Goal: Task Accomplishment & Management: Manage account settings

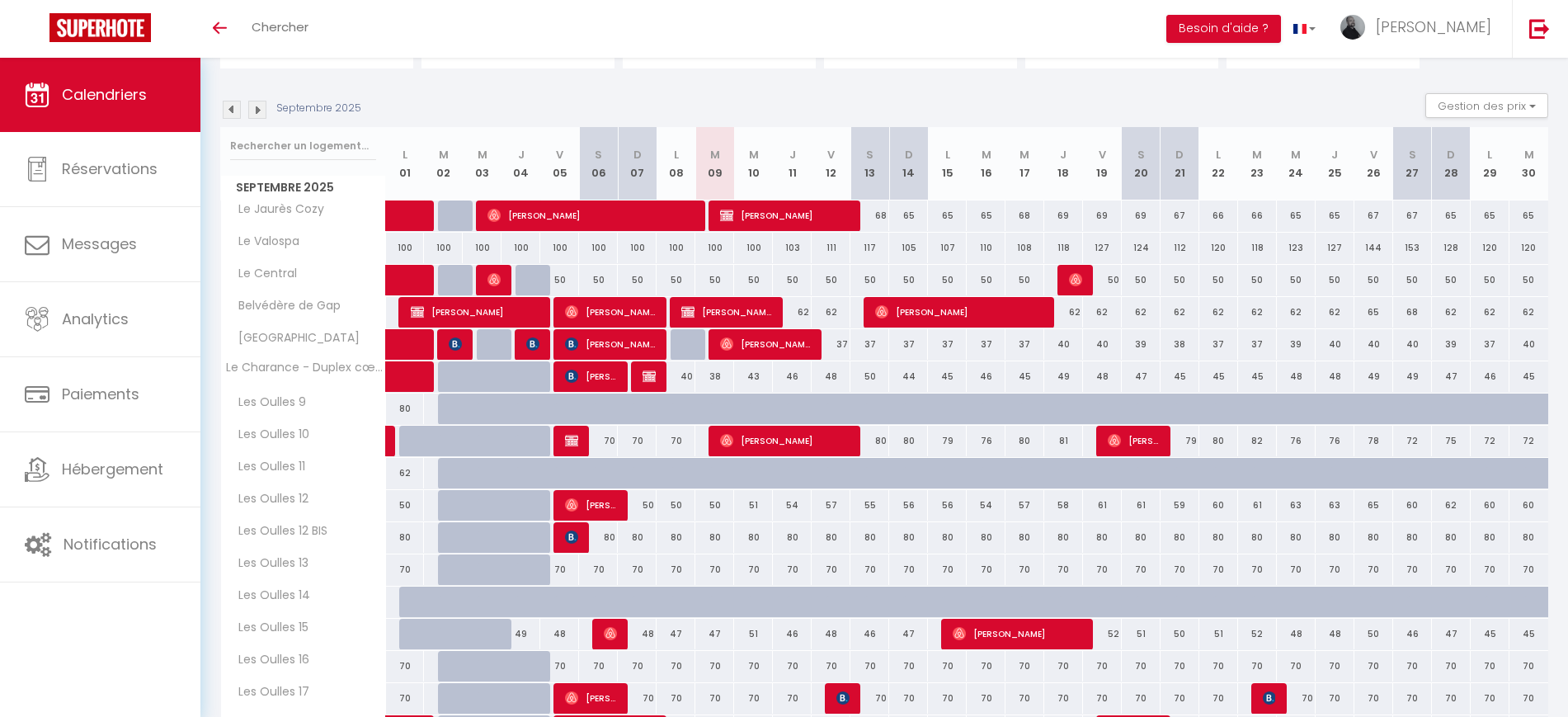
scroll to position [141, 0]
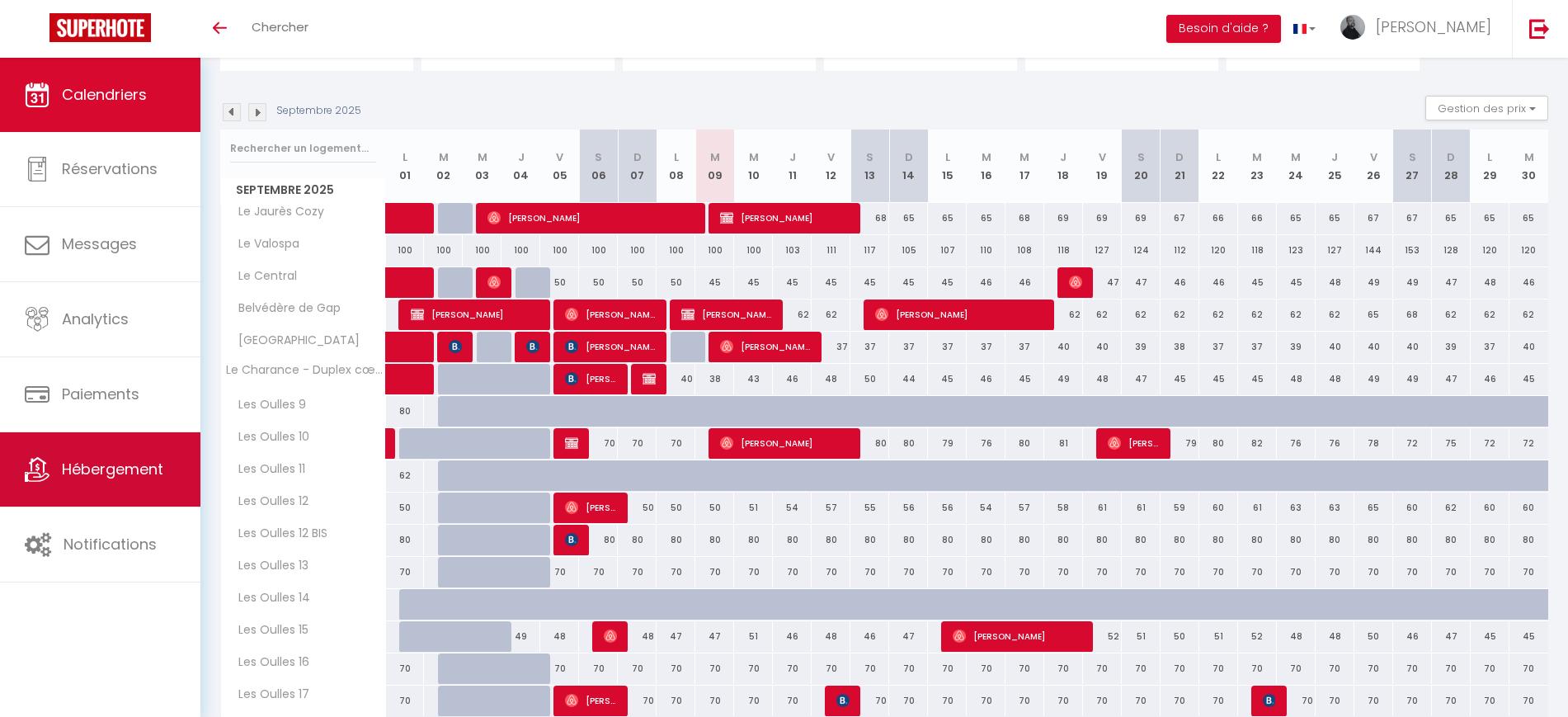
click at [127, 499] on link "Hébergement" at bounding box center [100, 470] width 200 height 75
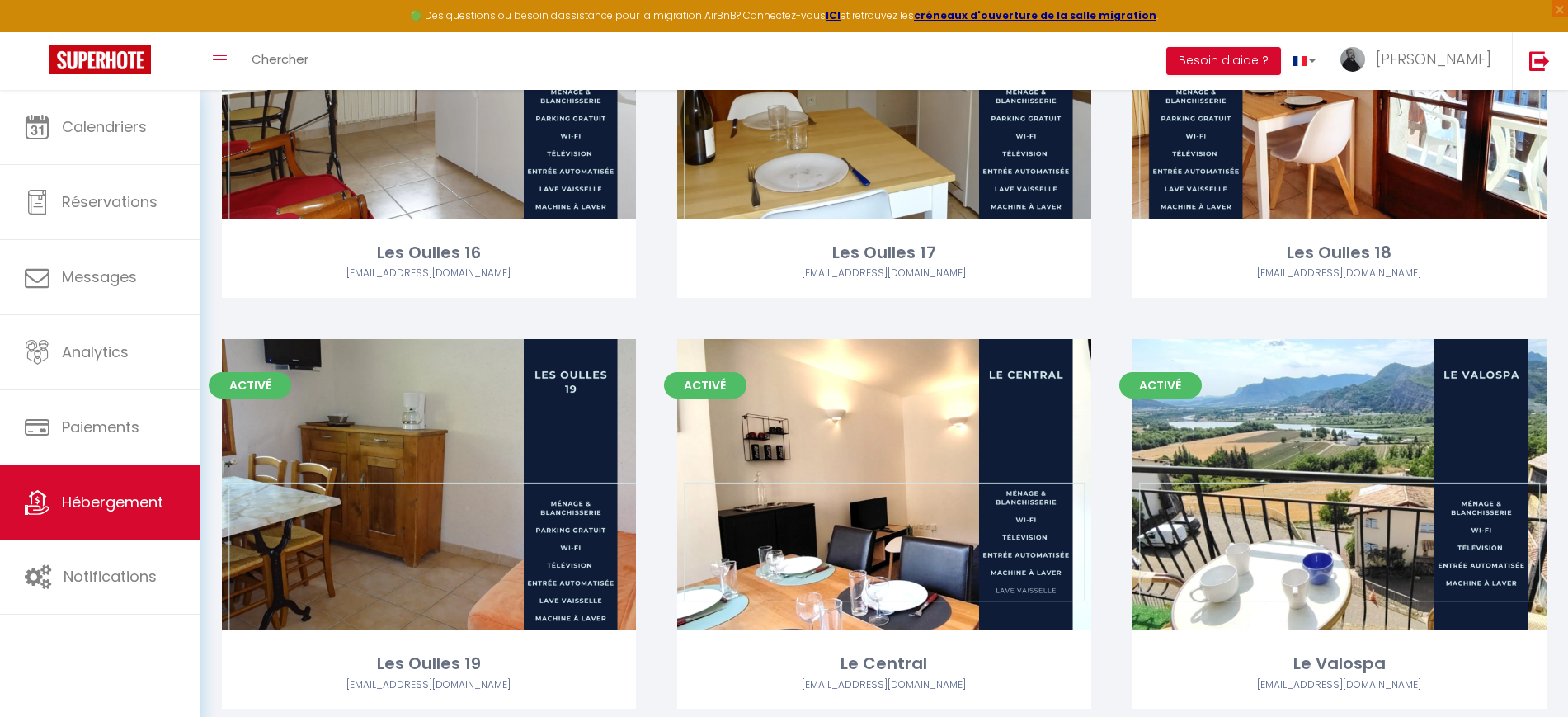
scroll to position [1981, 0]
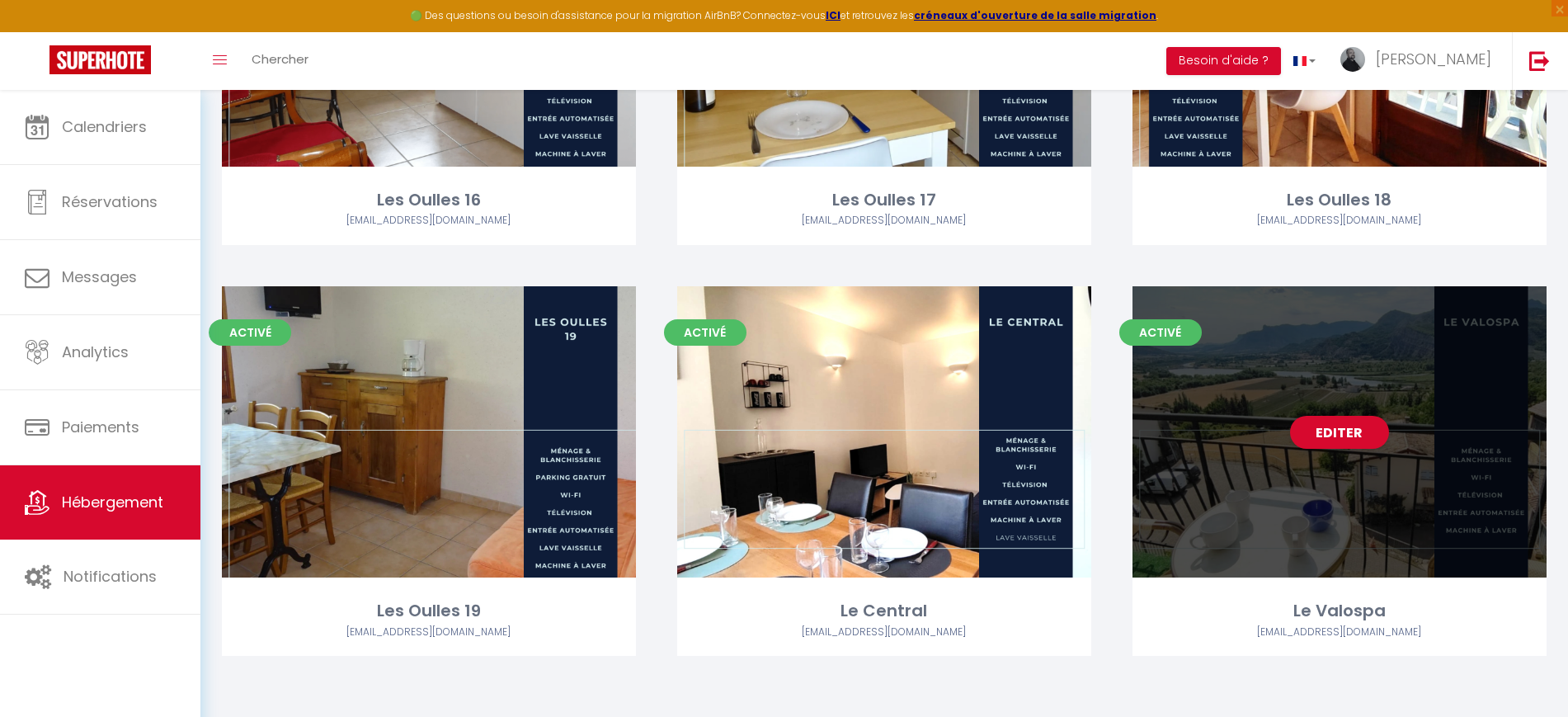
click at [1338, 525] on div "Editer" at bounding box center [1339, 432] width 414 height 291
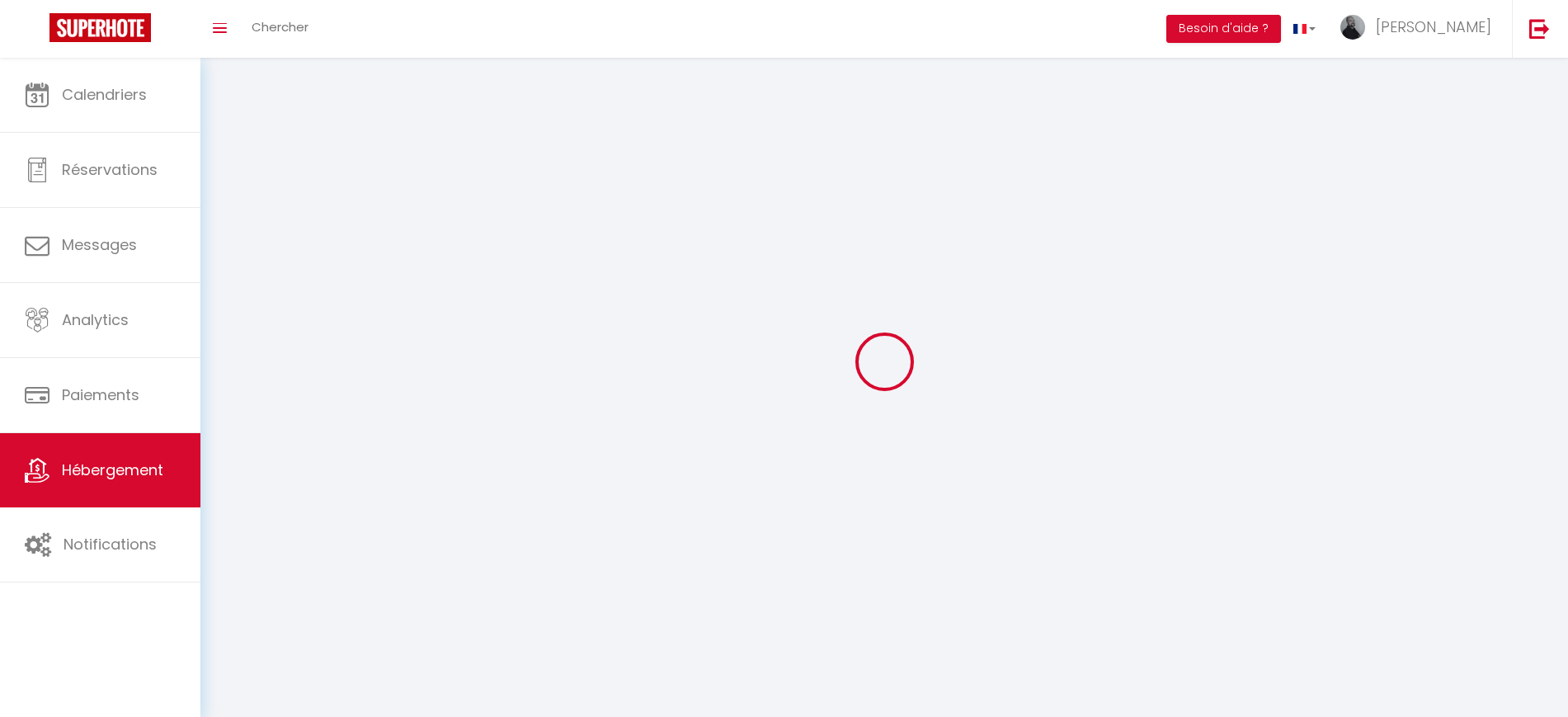
select select "1"
select select
select select "28"
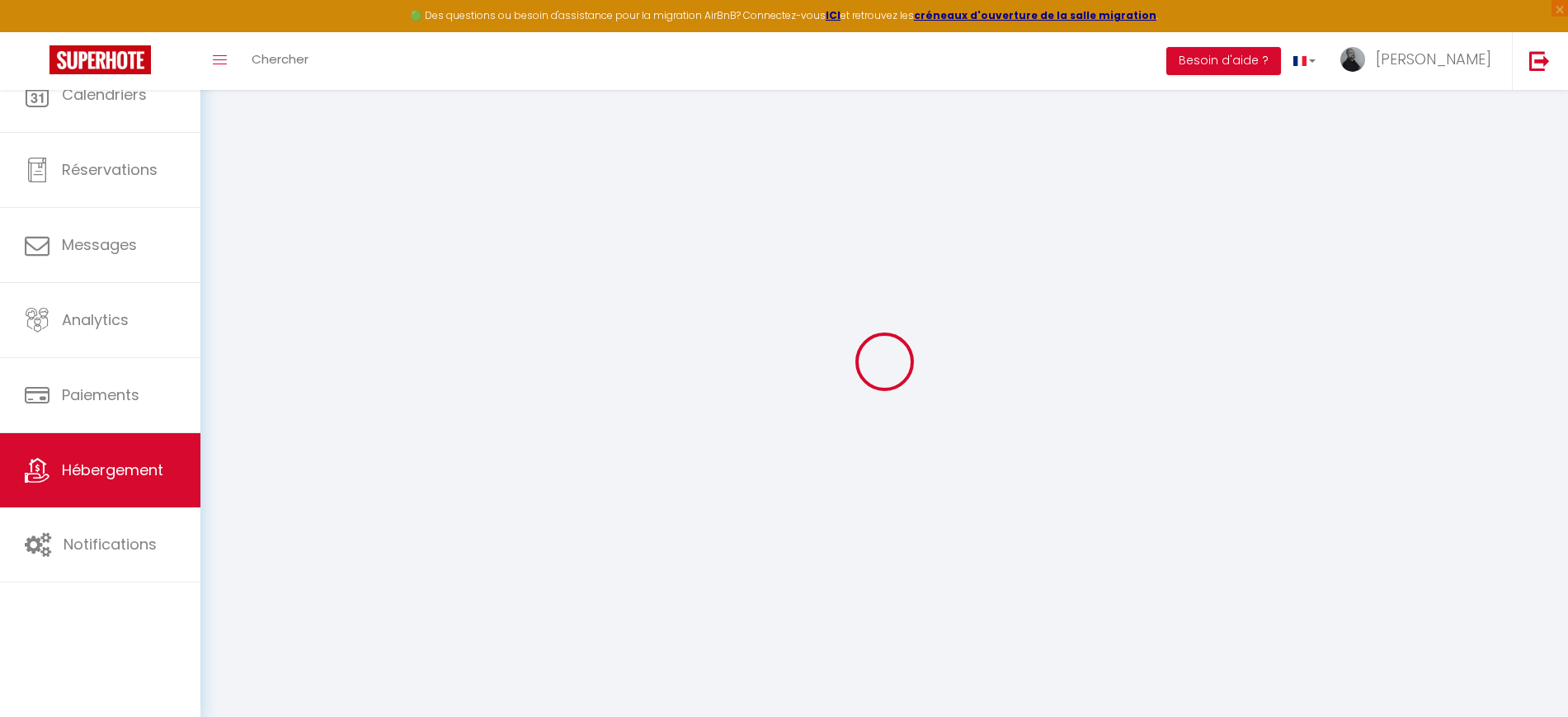
select select
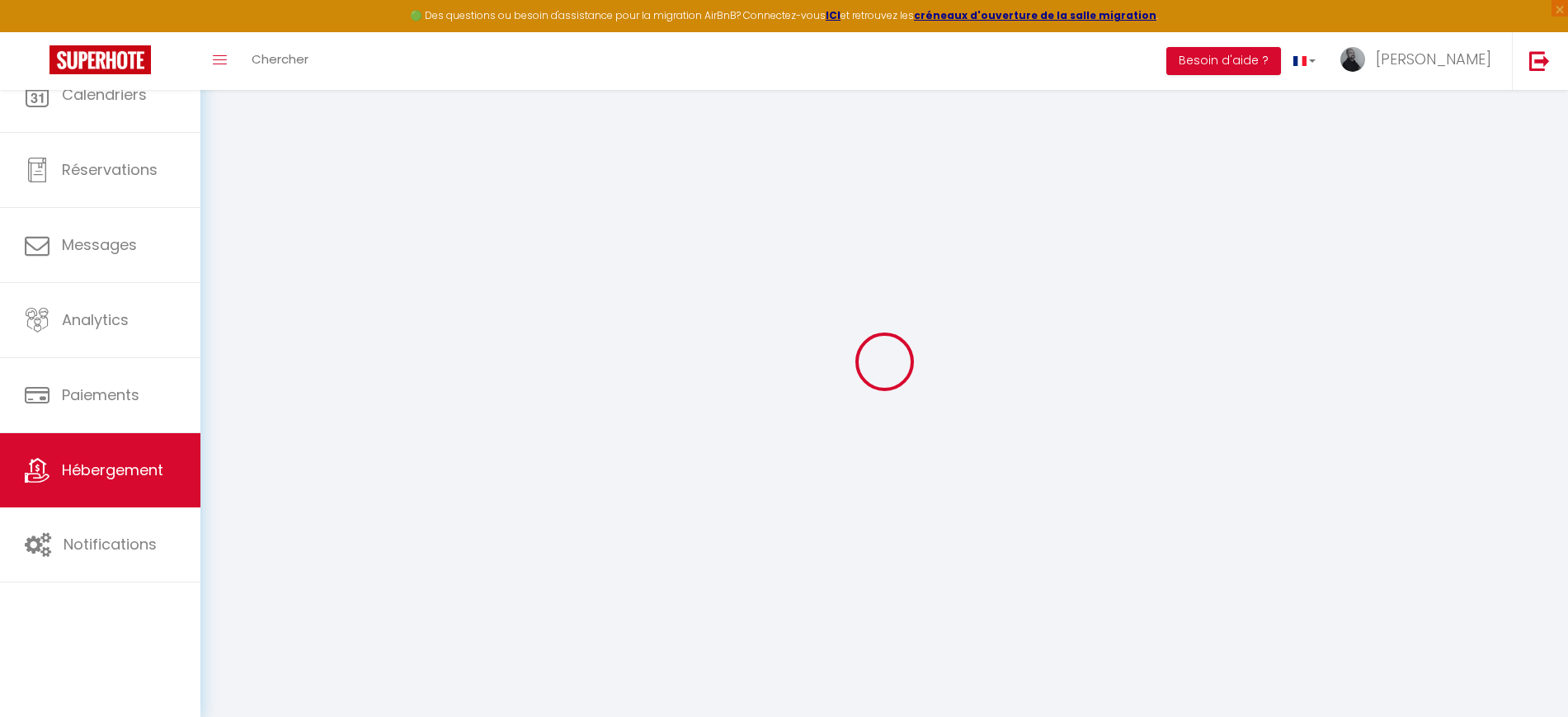
select select
checkbox input "false"
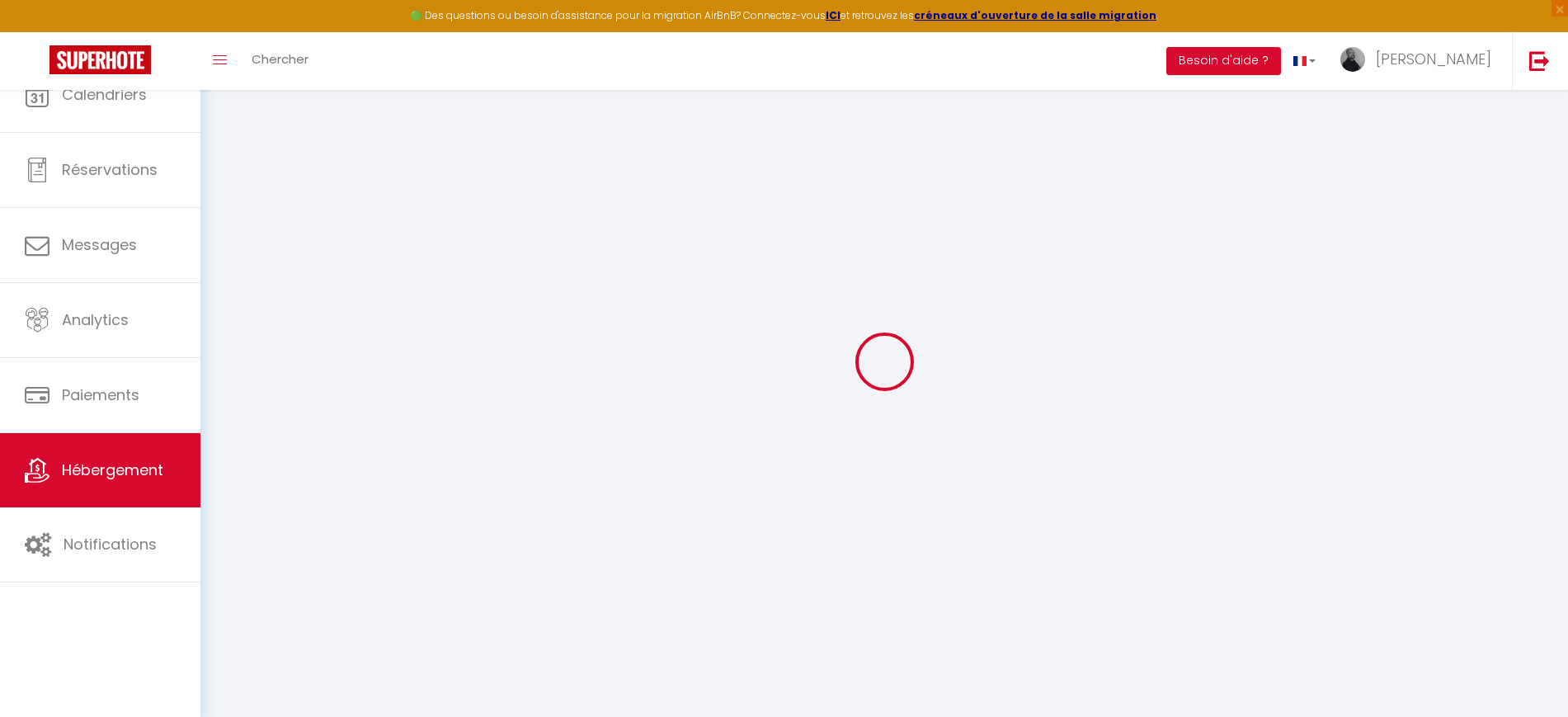
select select
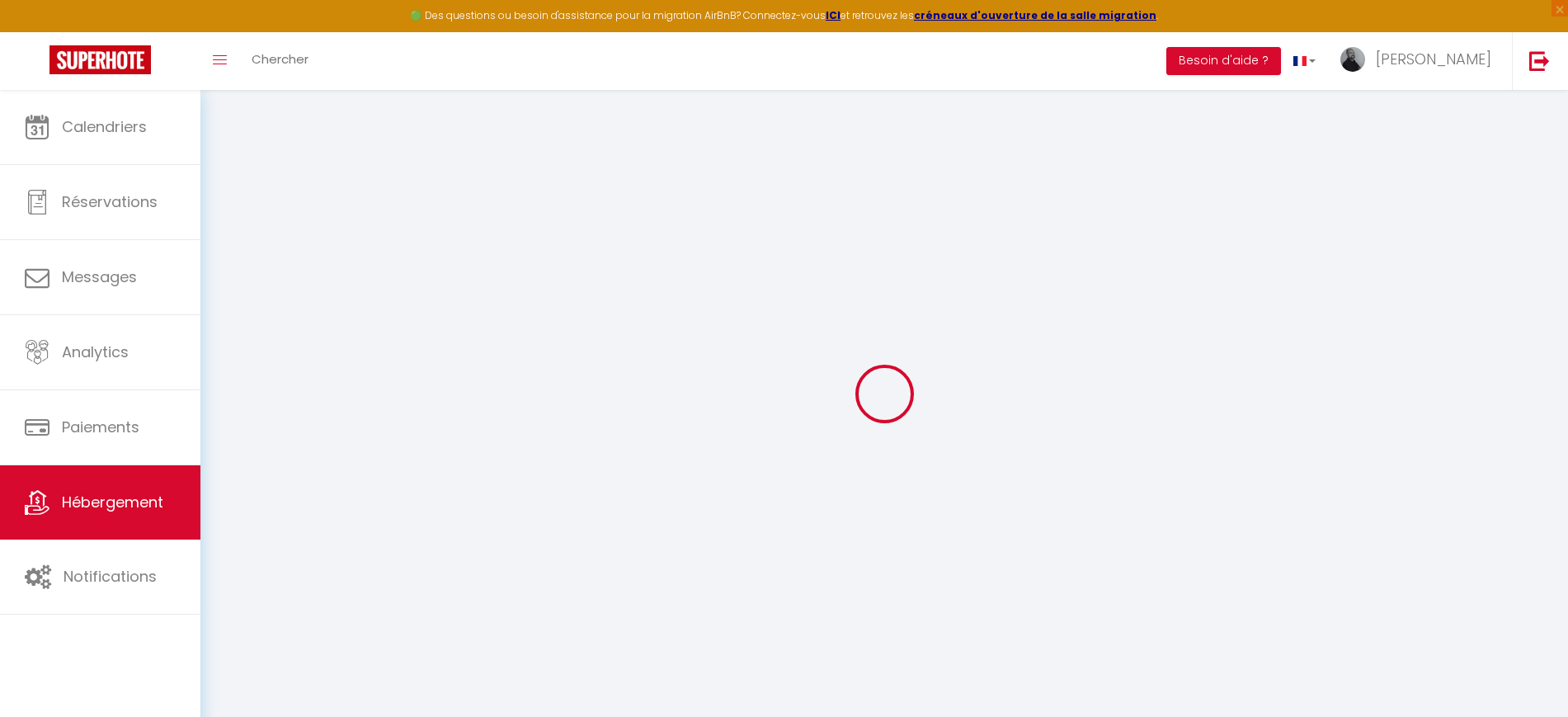
select select
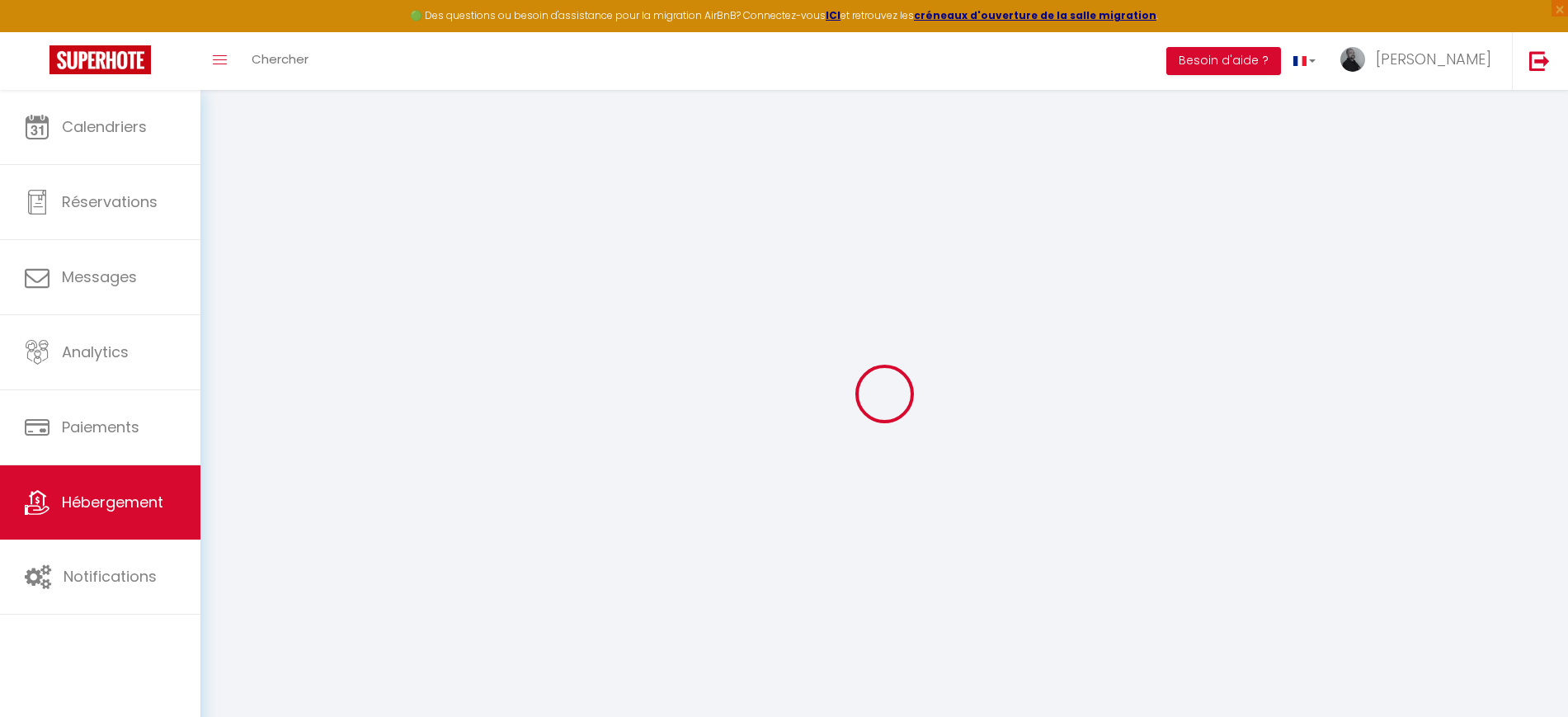
select select
checkbox input "false"
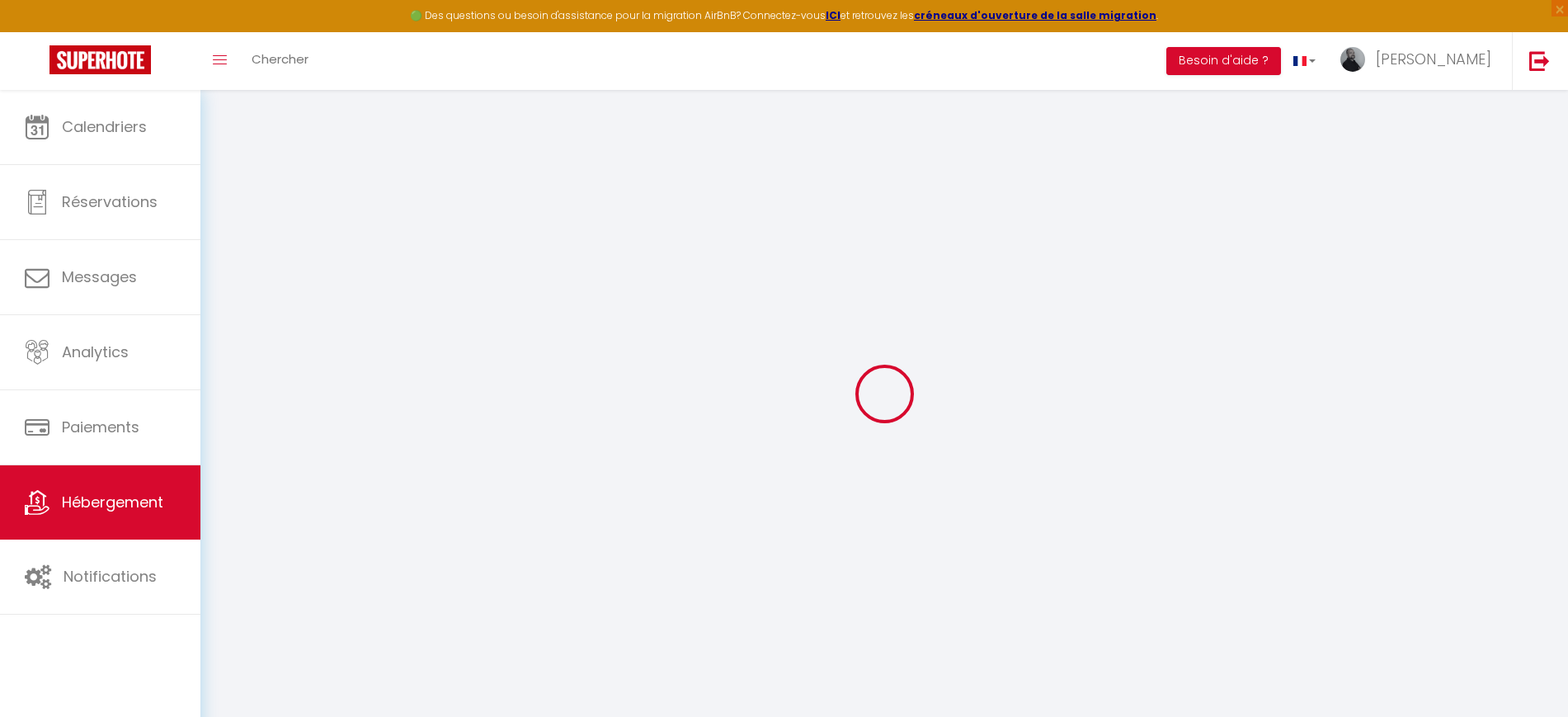
select select
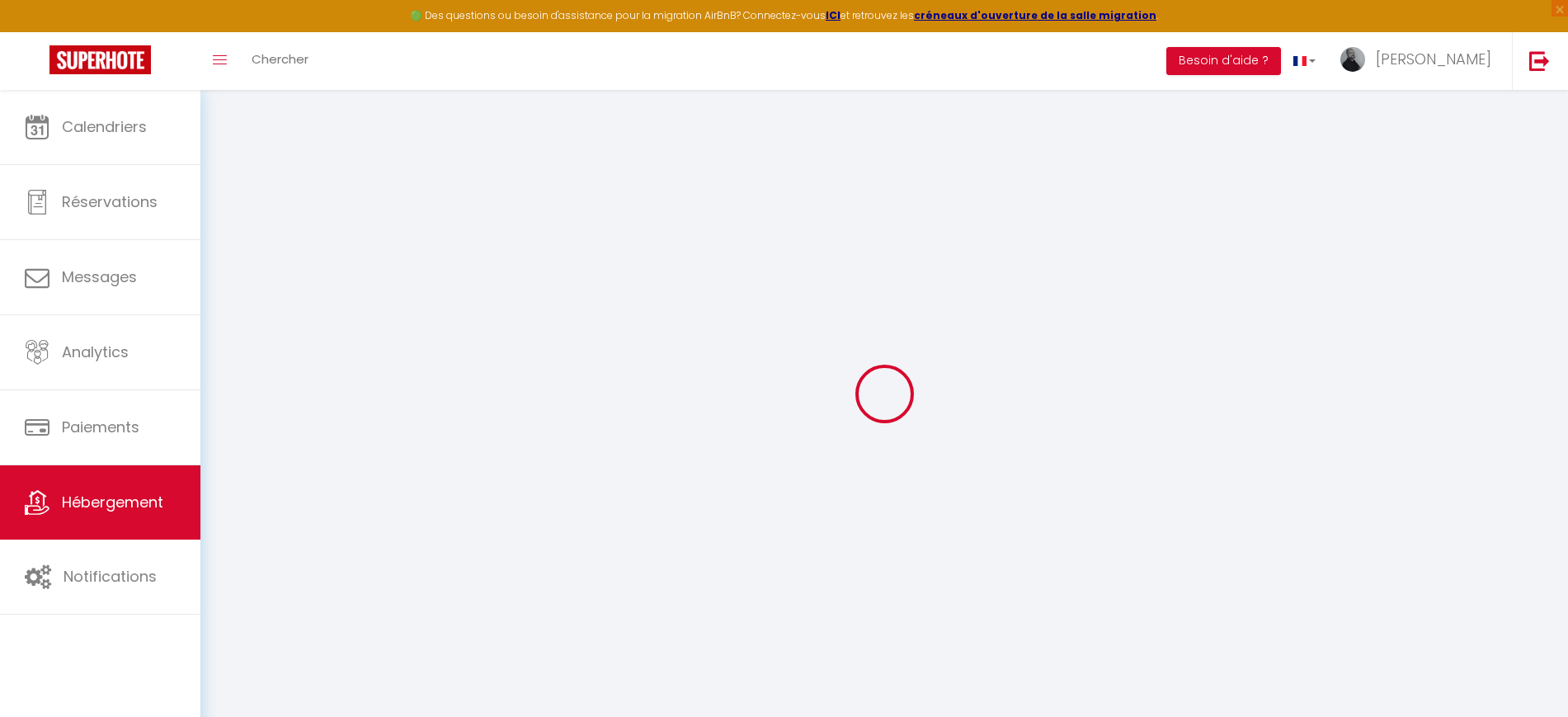
select select
checkbox input "false"
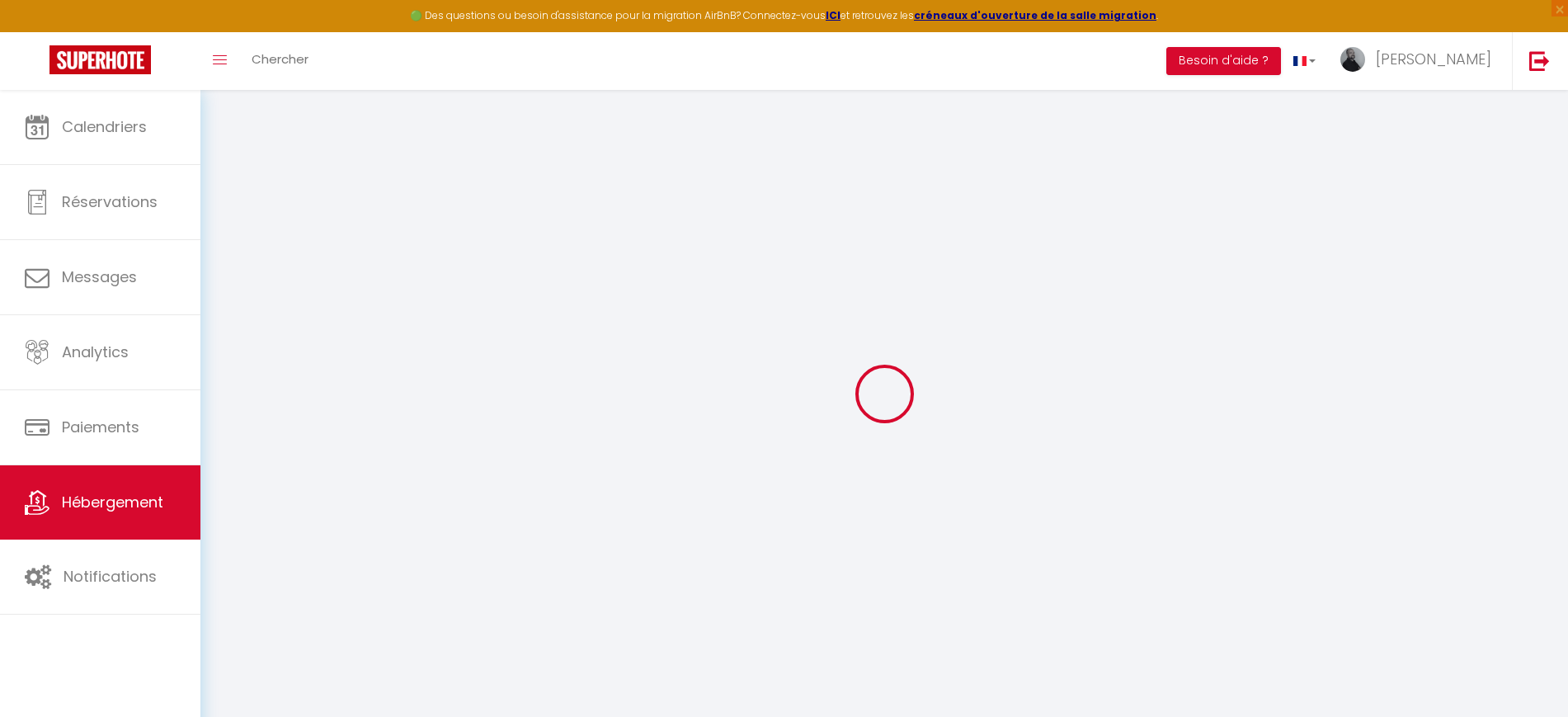
checkbox input "false"
select select
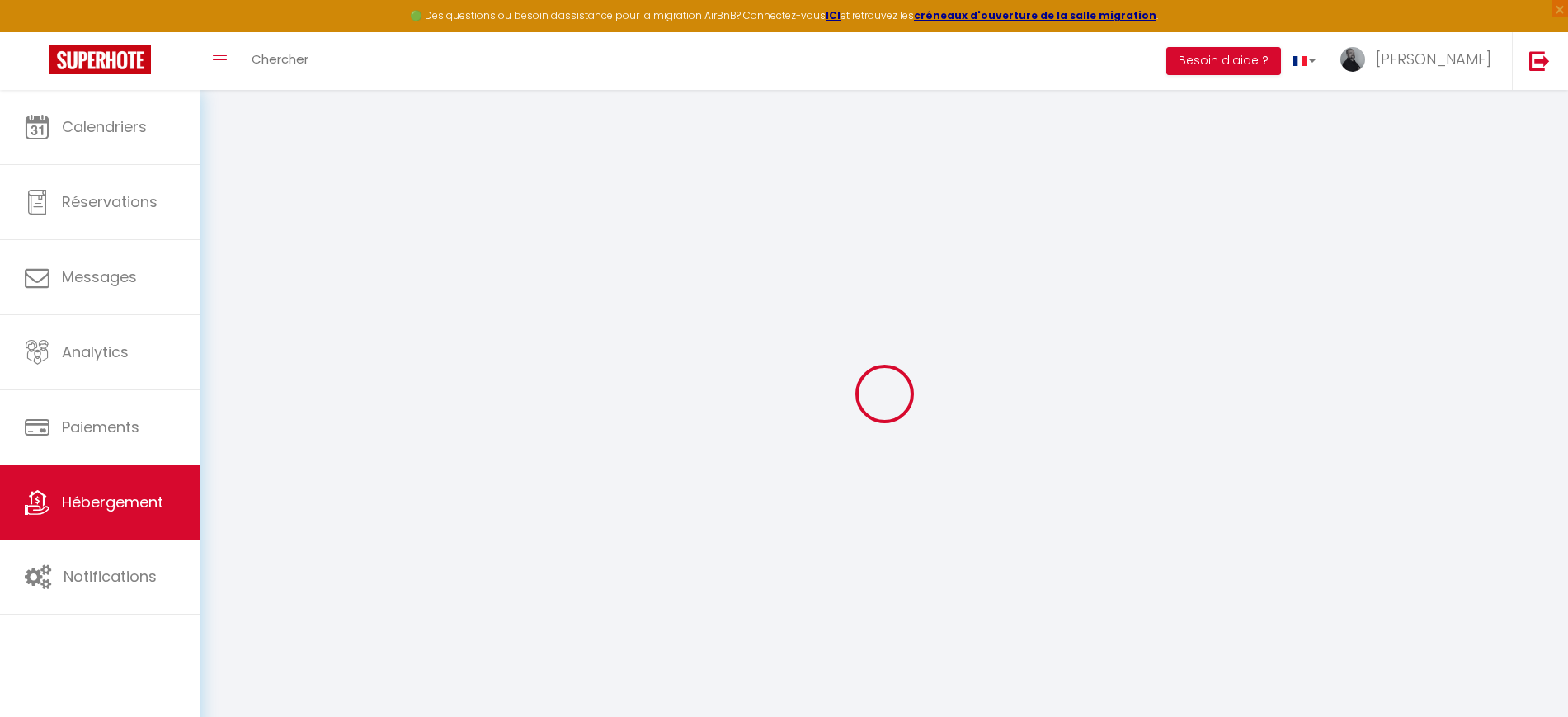
select select
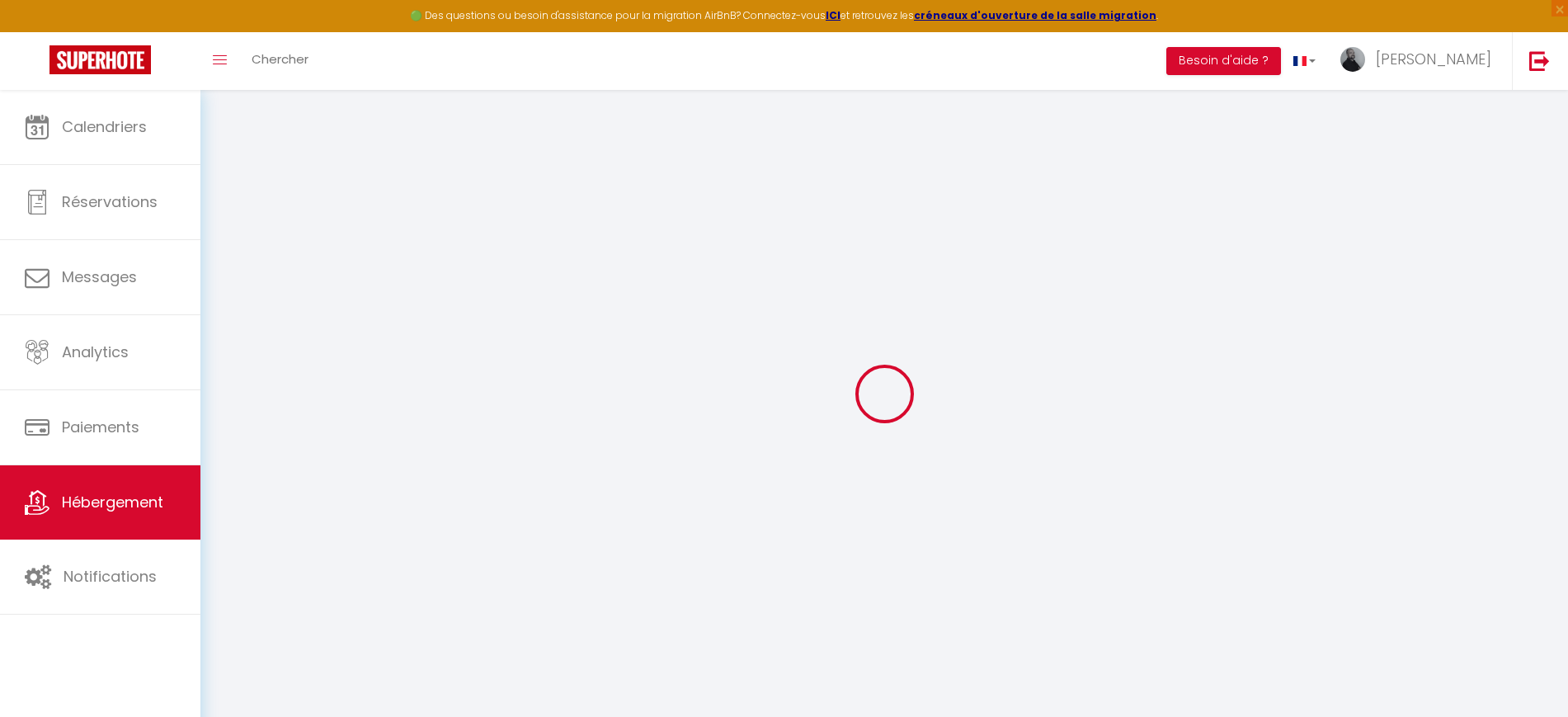
checkbox input "false"
select select
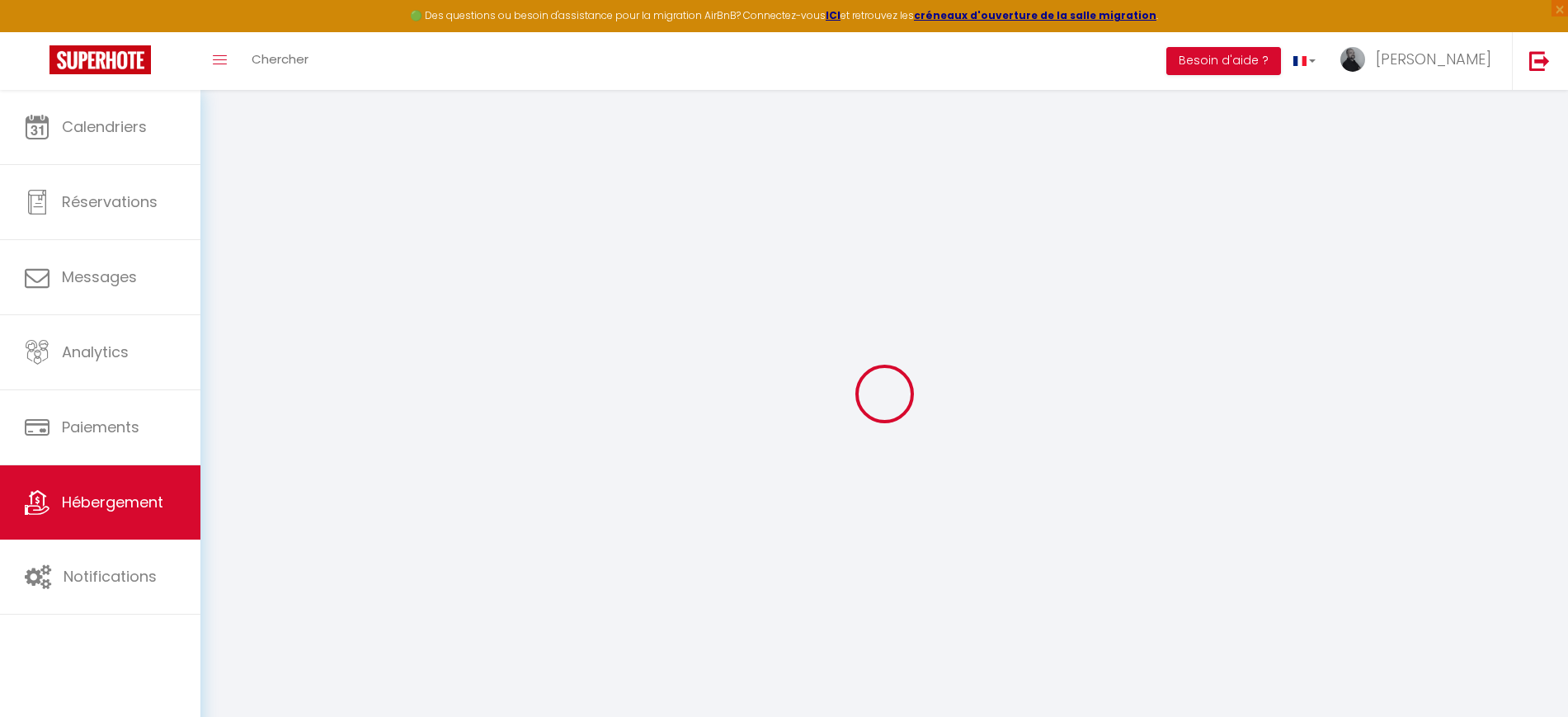
select select
type input "Le Valospa"
type input "Tittus"
type input "Chekaf"
select select "houses"
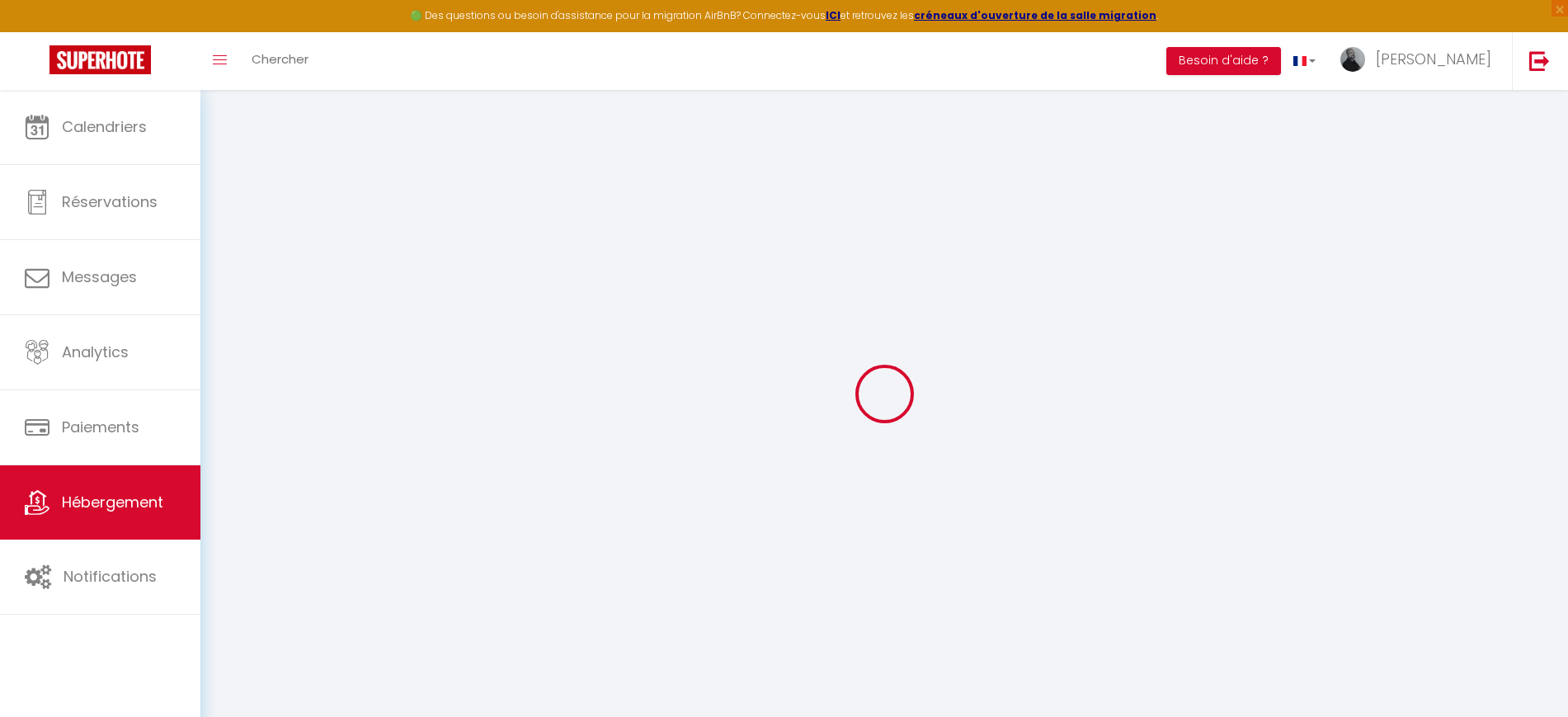
select select "7"
select select "4"
type input "85"
type input "6"
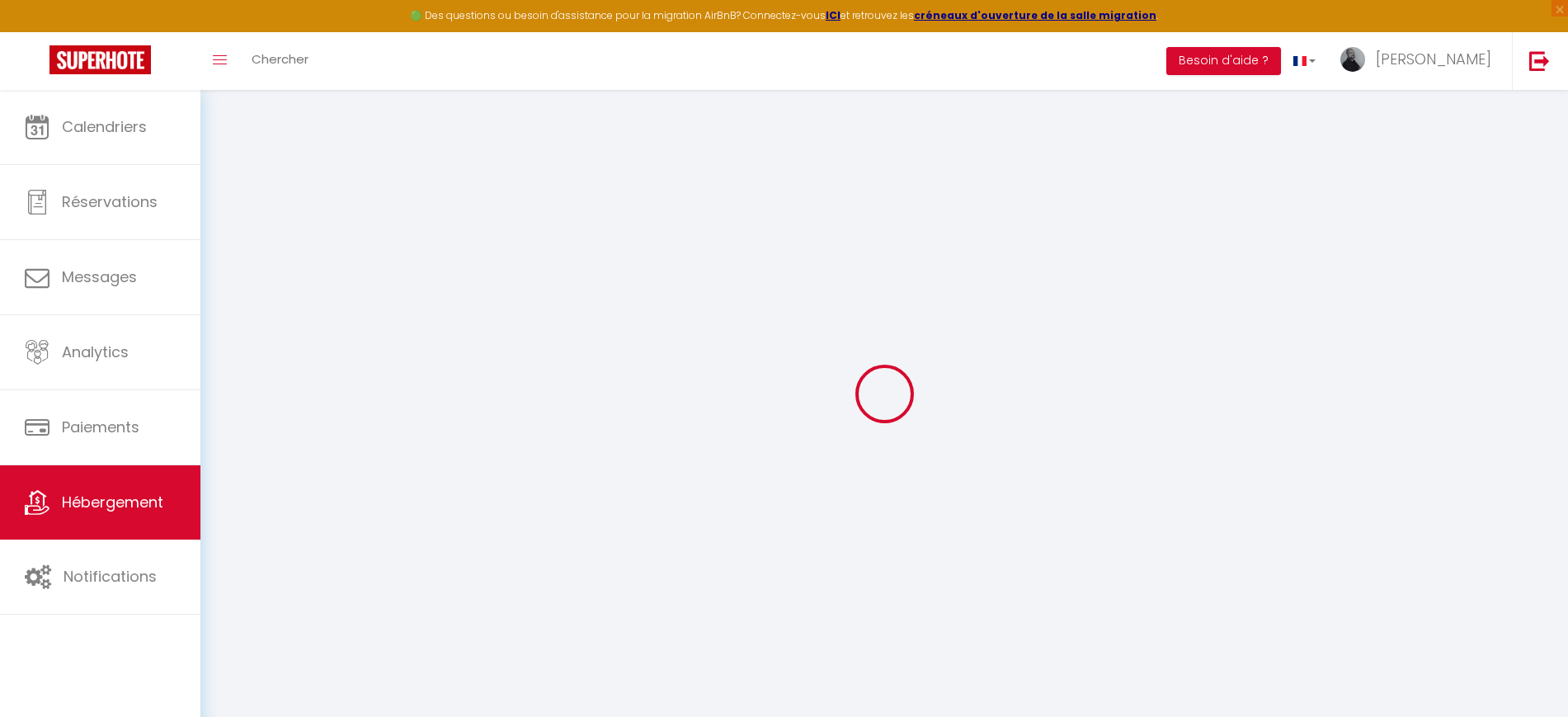
type input "100"
type input "300"
select select
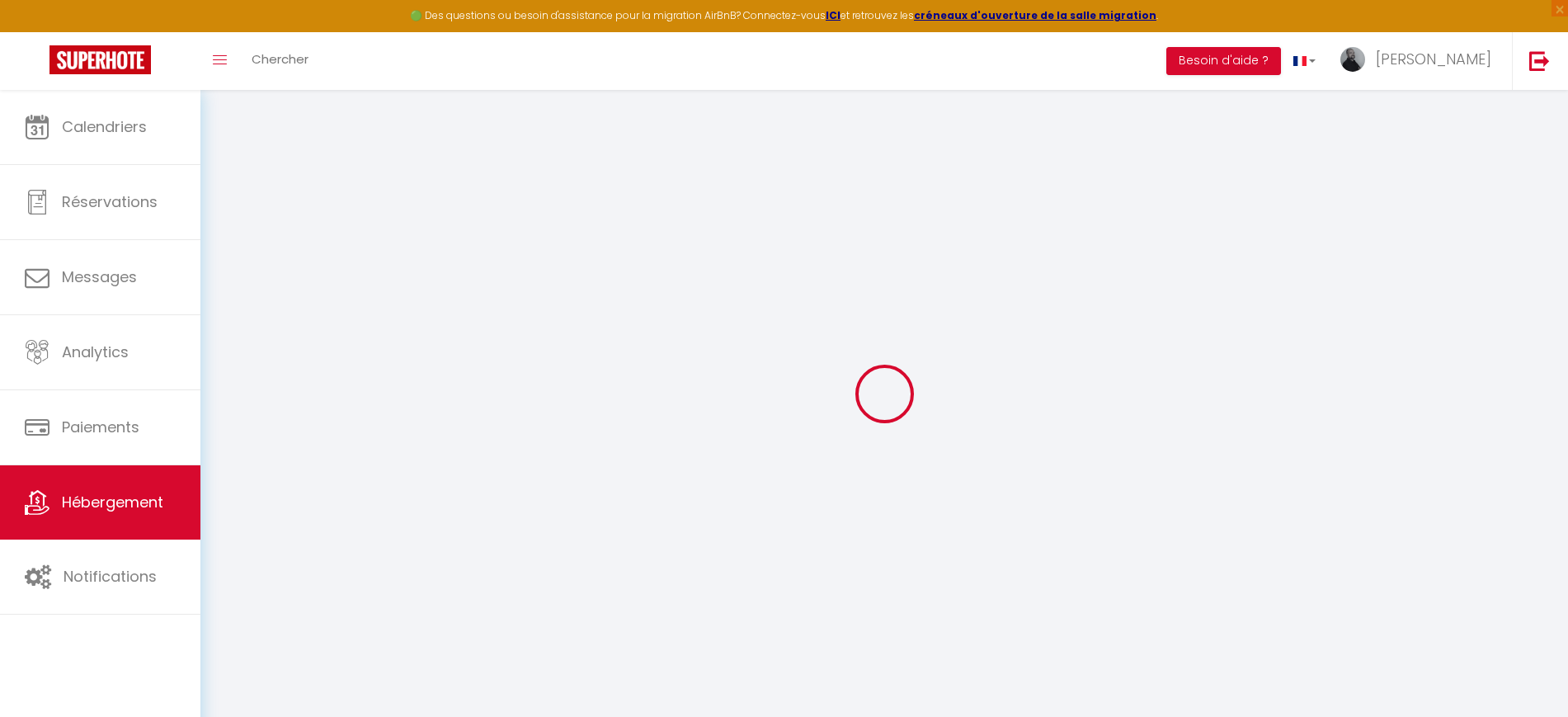
select select
type input "23 PLace du Village"
type input "05110"
type input "Curbans"
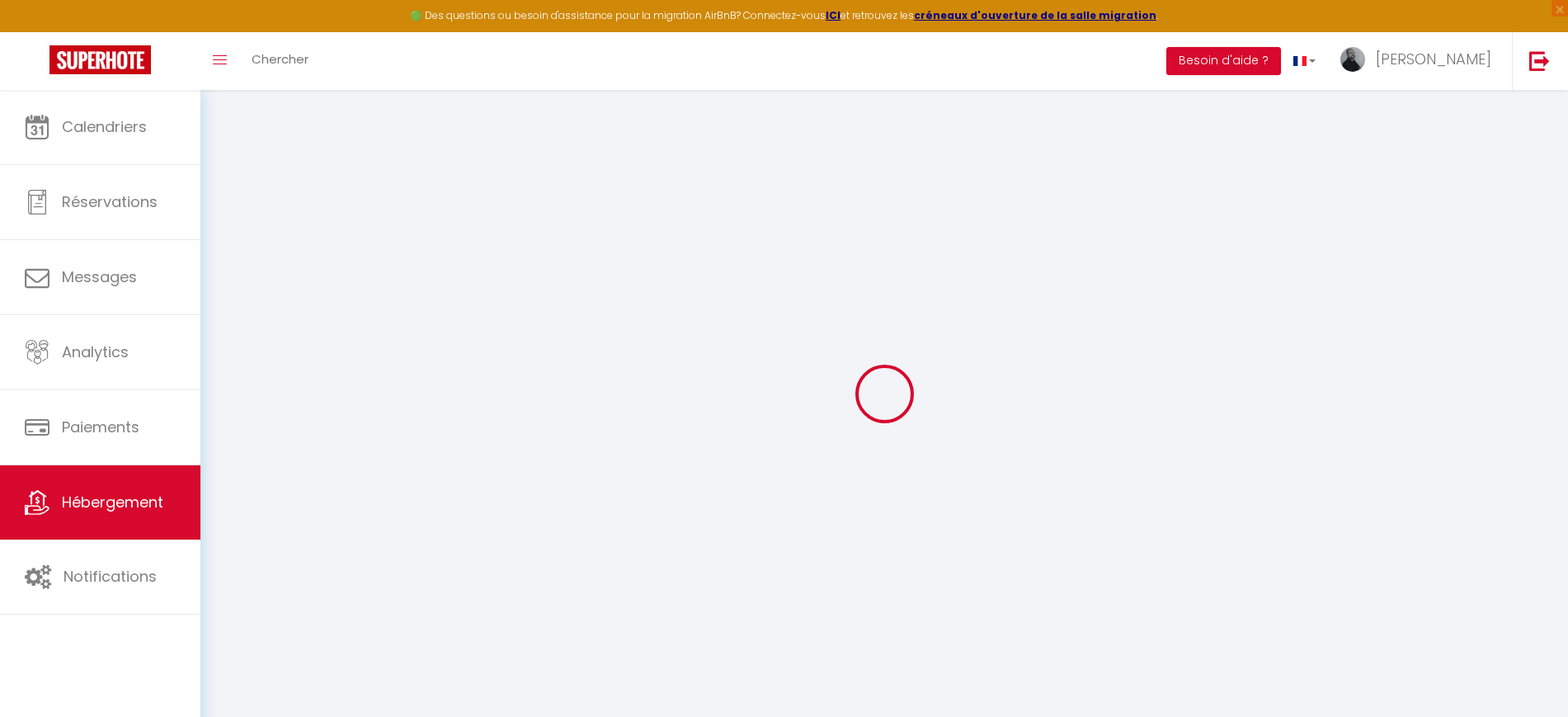
type input "[EMAIL_ADDRESS][DOMAIN_NAME]"
select select "15521"
checkbox input "false"
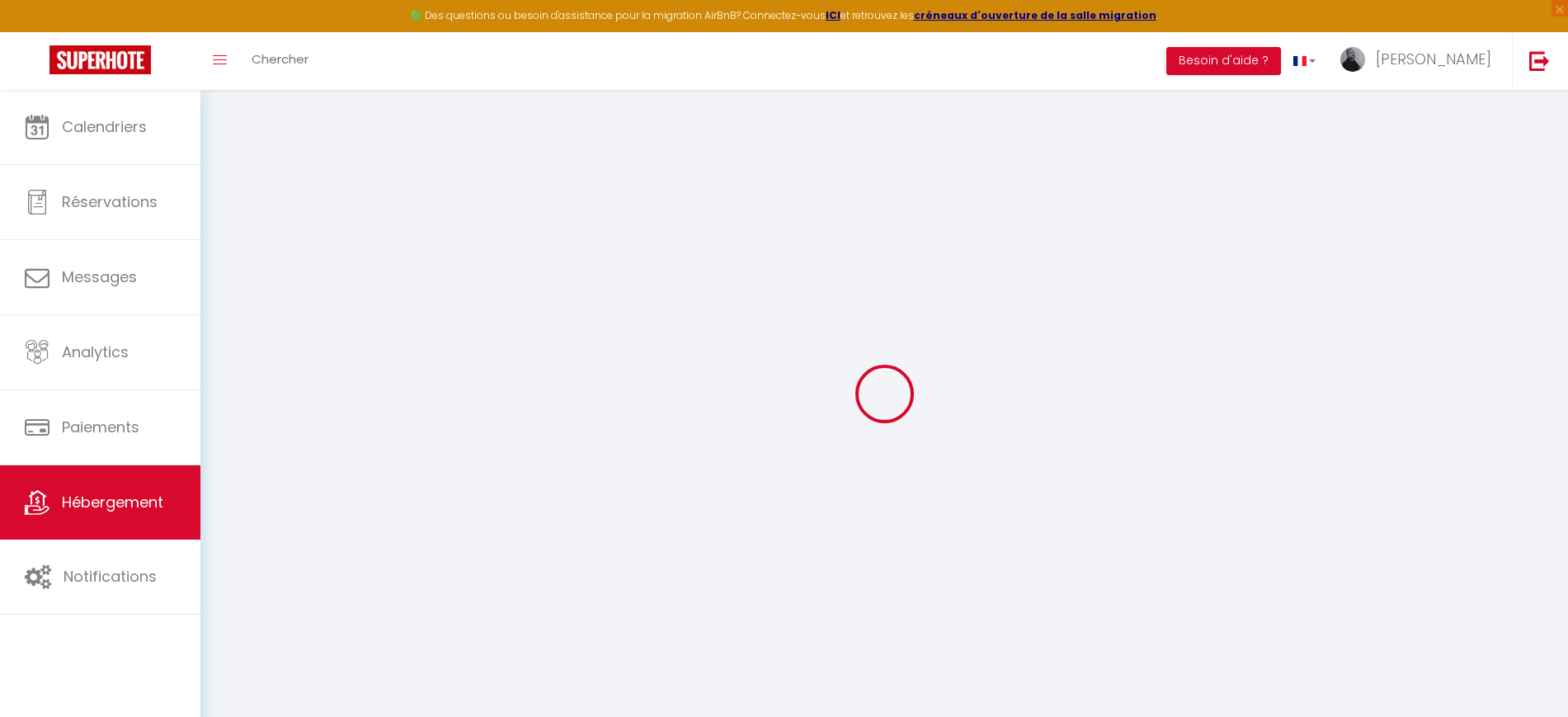
checkbox input "false"
radio input "true"
type input "0"
select select
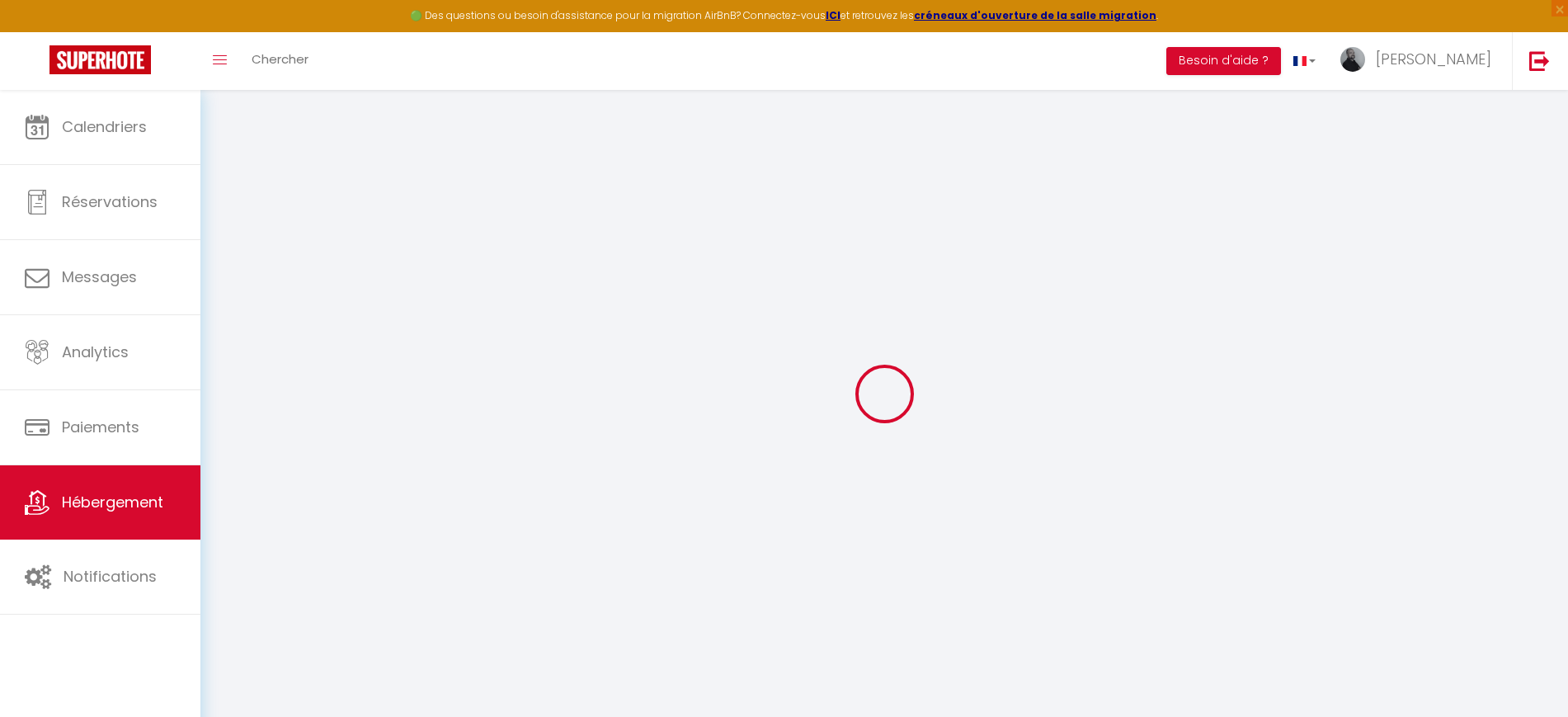
select select
checkbox input "false"
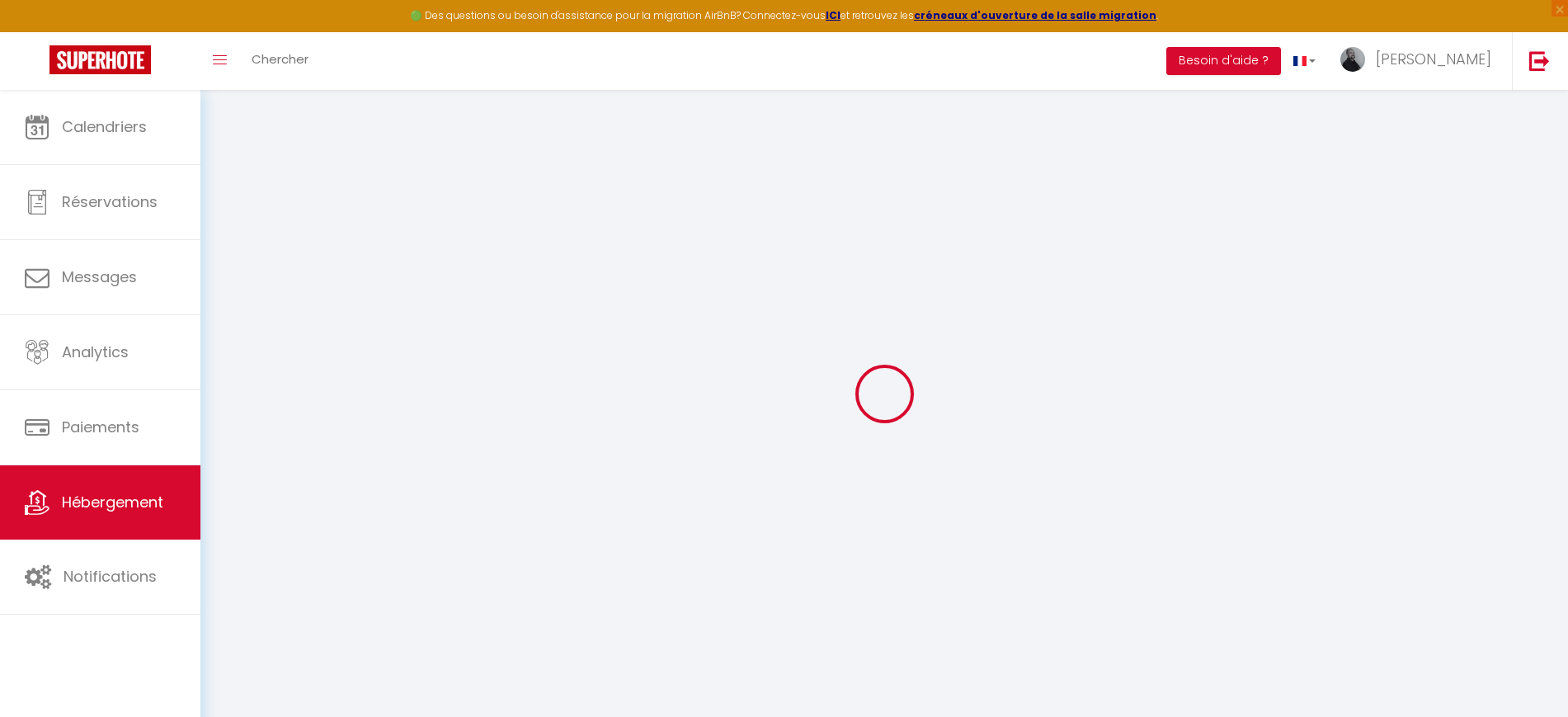
checkbox input "false"
select select
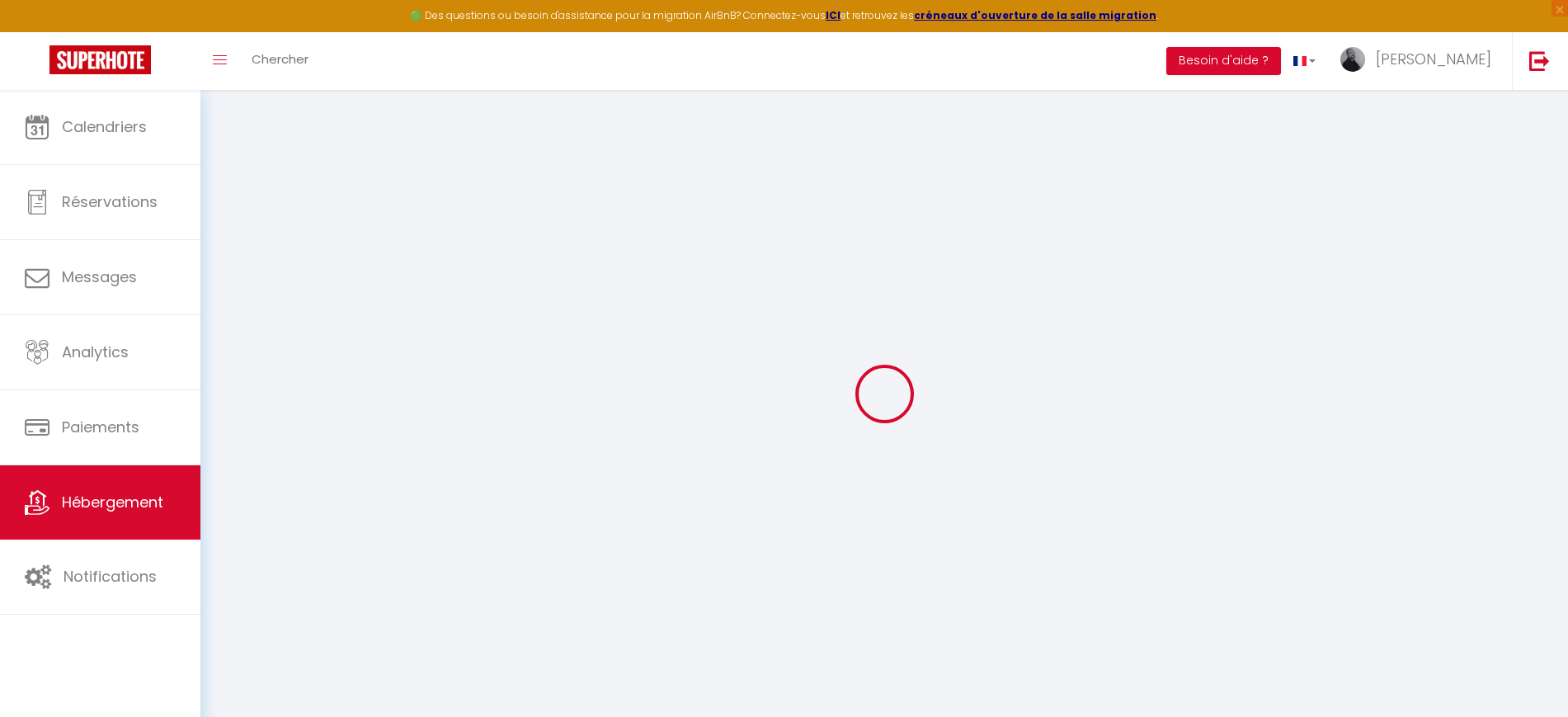
select select
checkbox input "false"
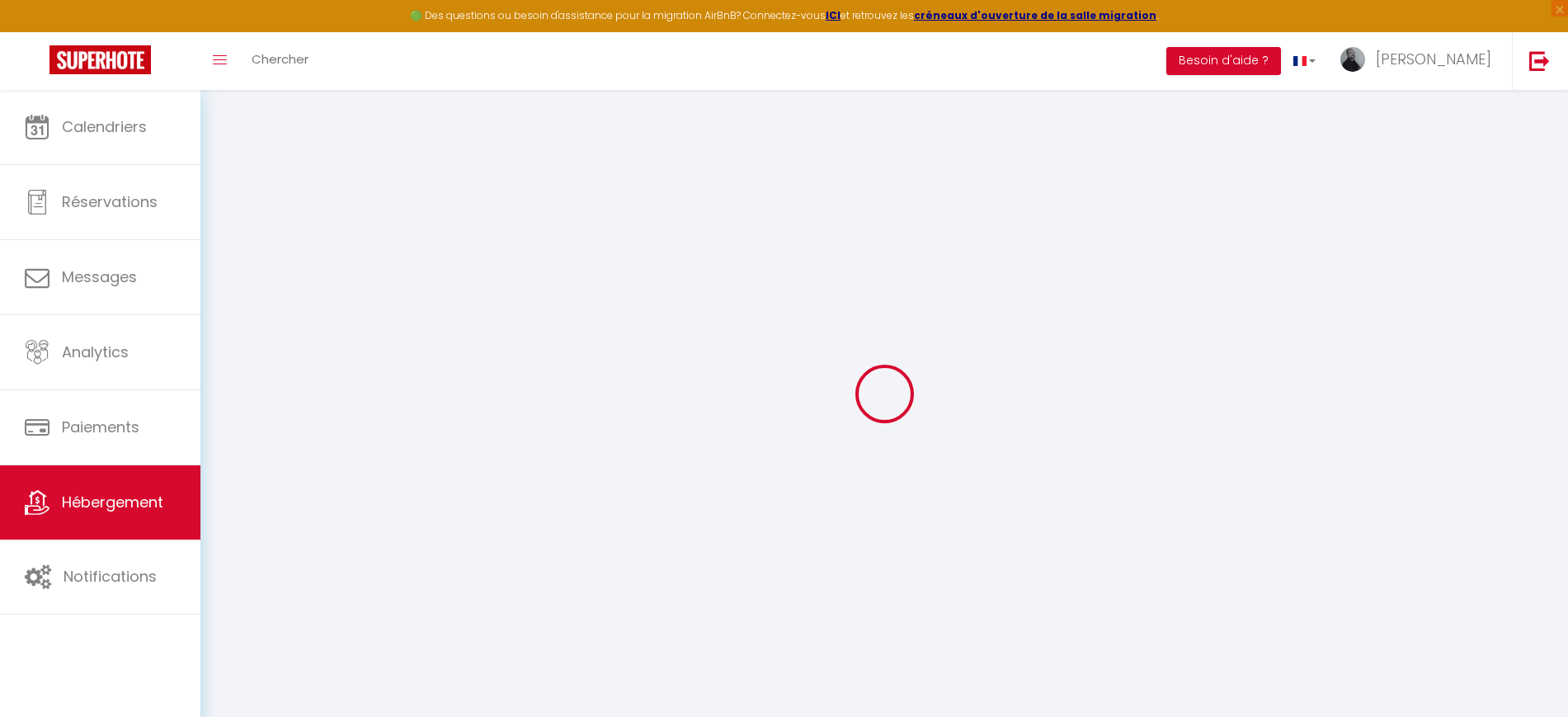
checkbox input "false"
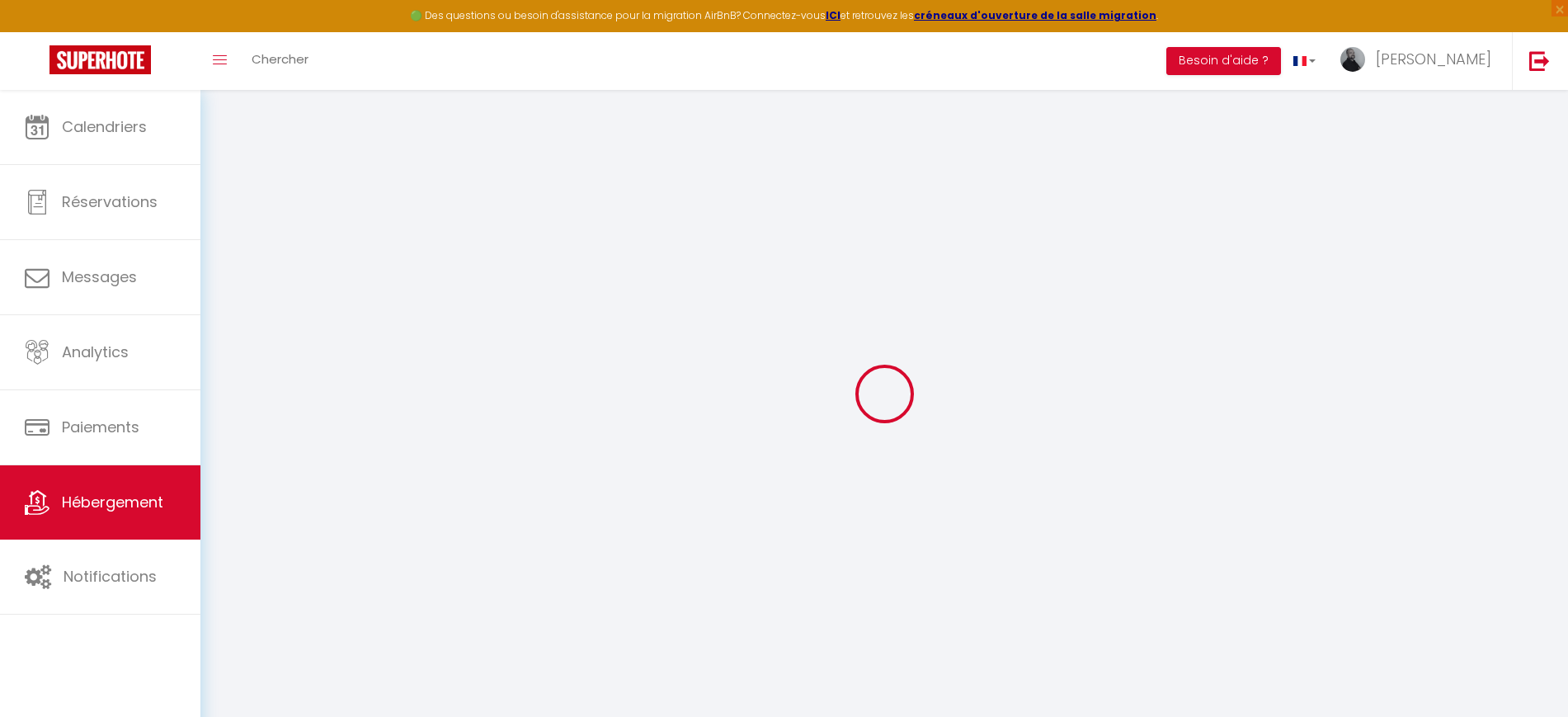
checkbox input "false"
select select "17:00"
select select "23:45"
select select "10:00"
select select "30"
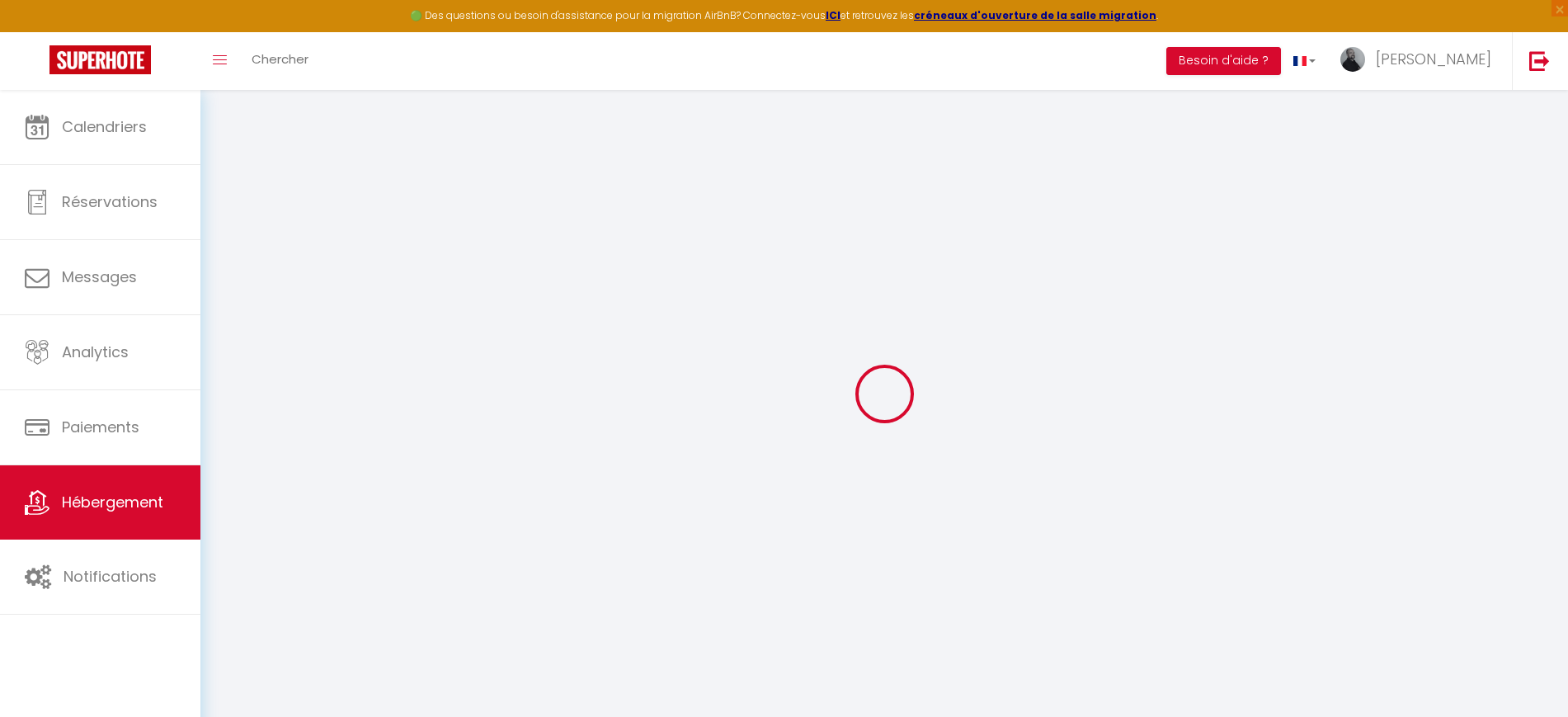
select select "120"
checkbox input "false"
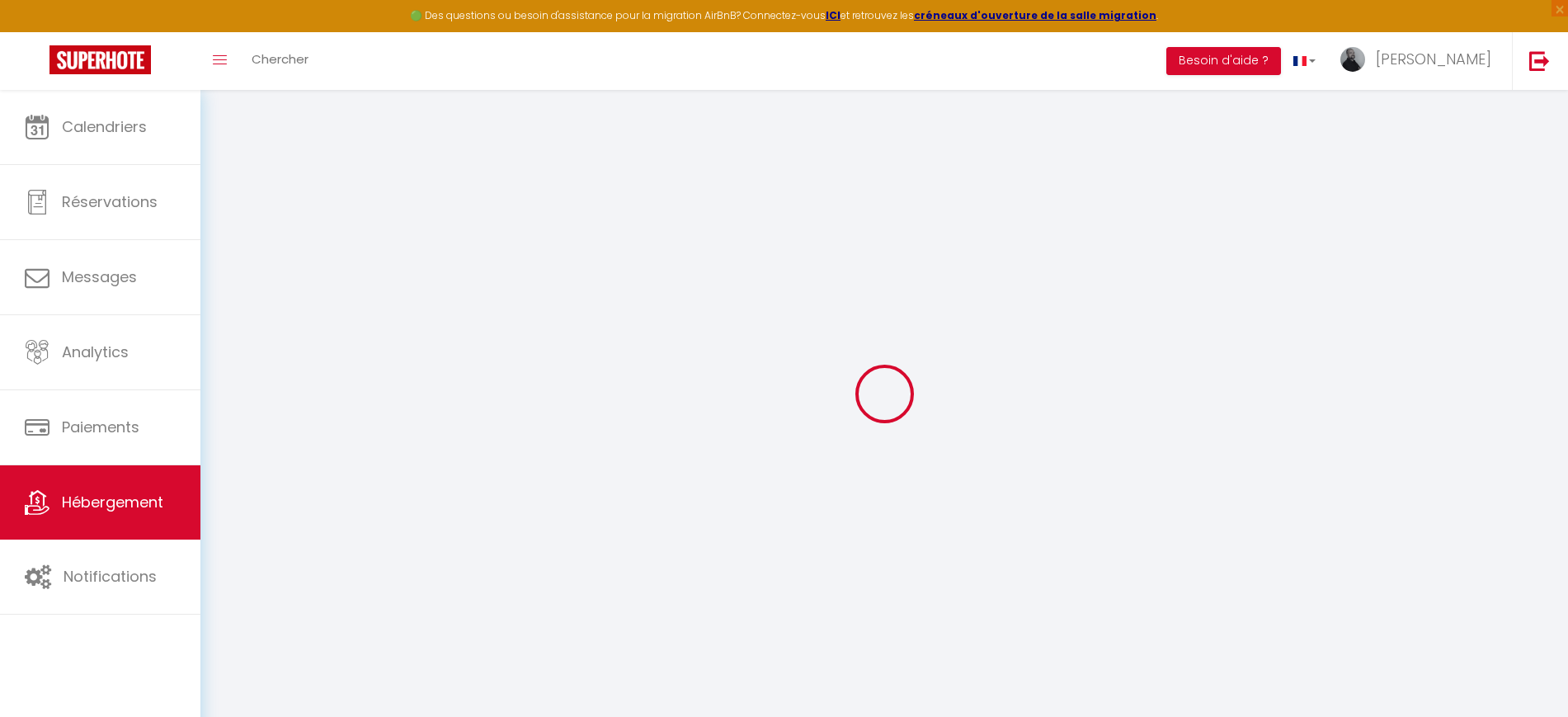
checkbox input "false"
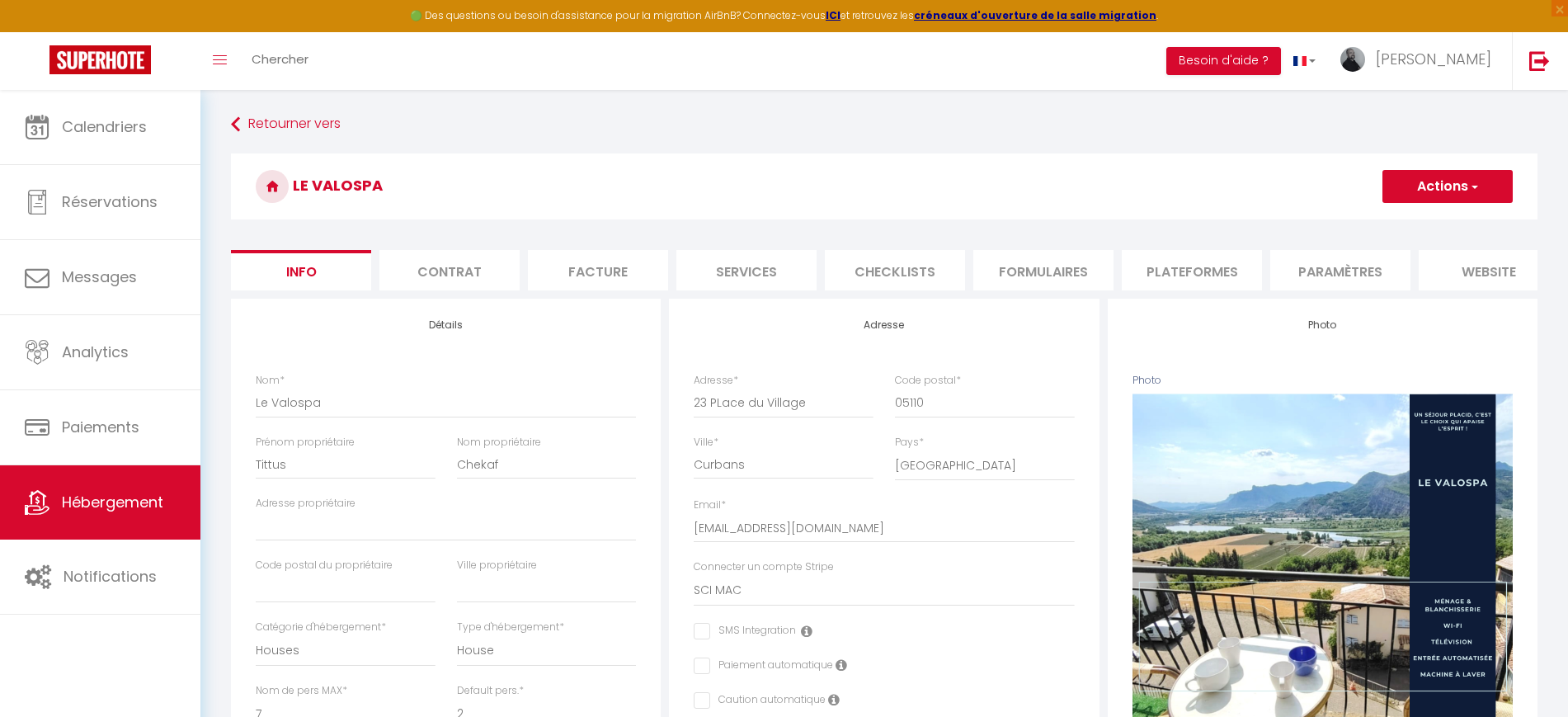
checkbox input "false"
click at [1448, 179] on button "Actions" at bounding box center [1448, 186] width 130 height 33
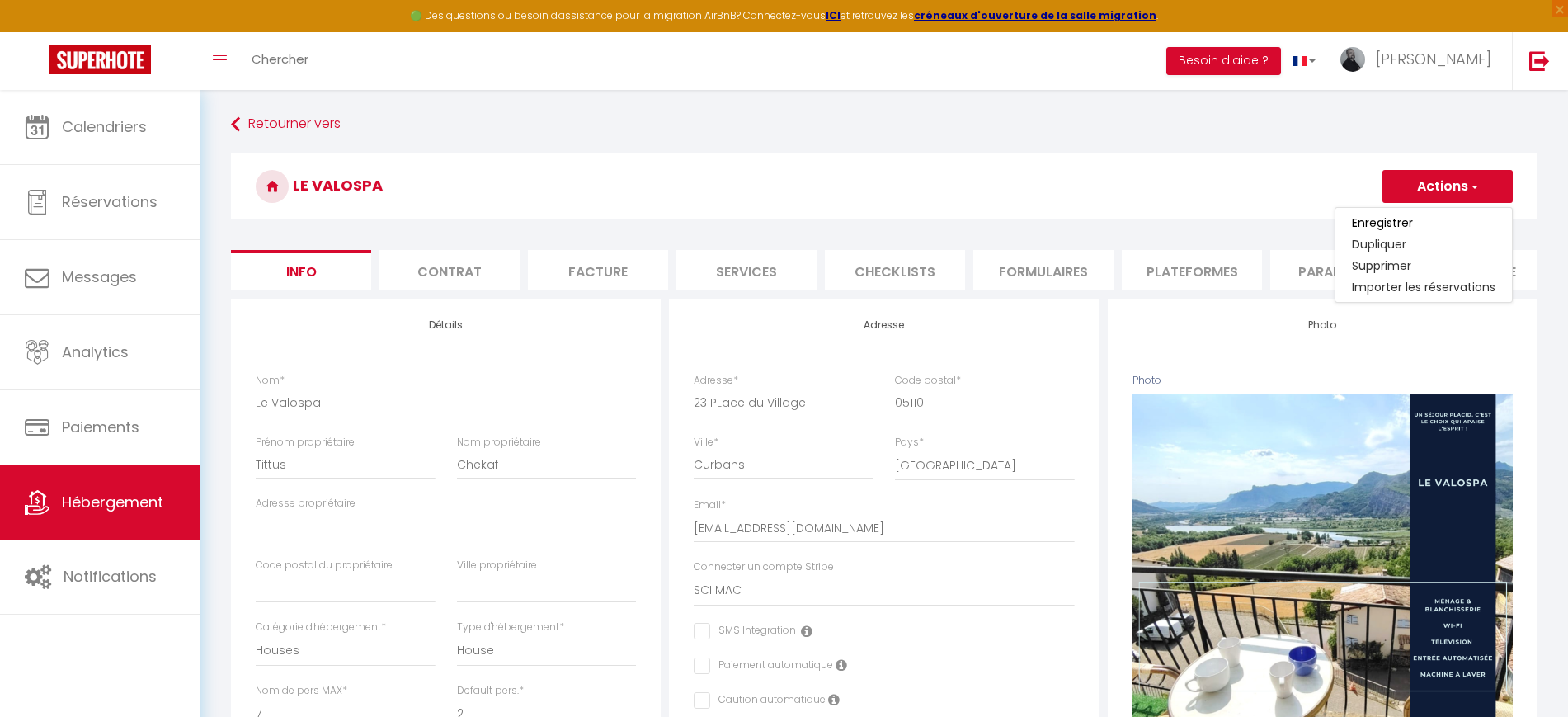
click at [1448, 179] on button "Actions" at bounding box center [1448, 186] width 130 height 33
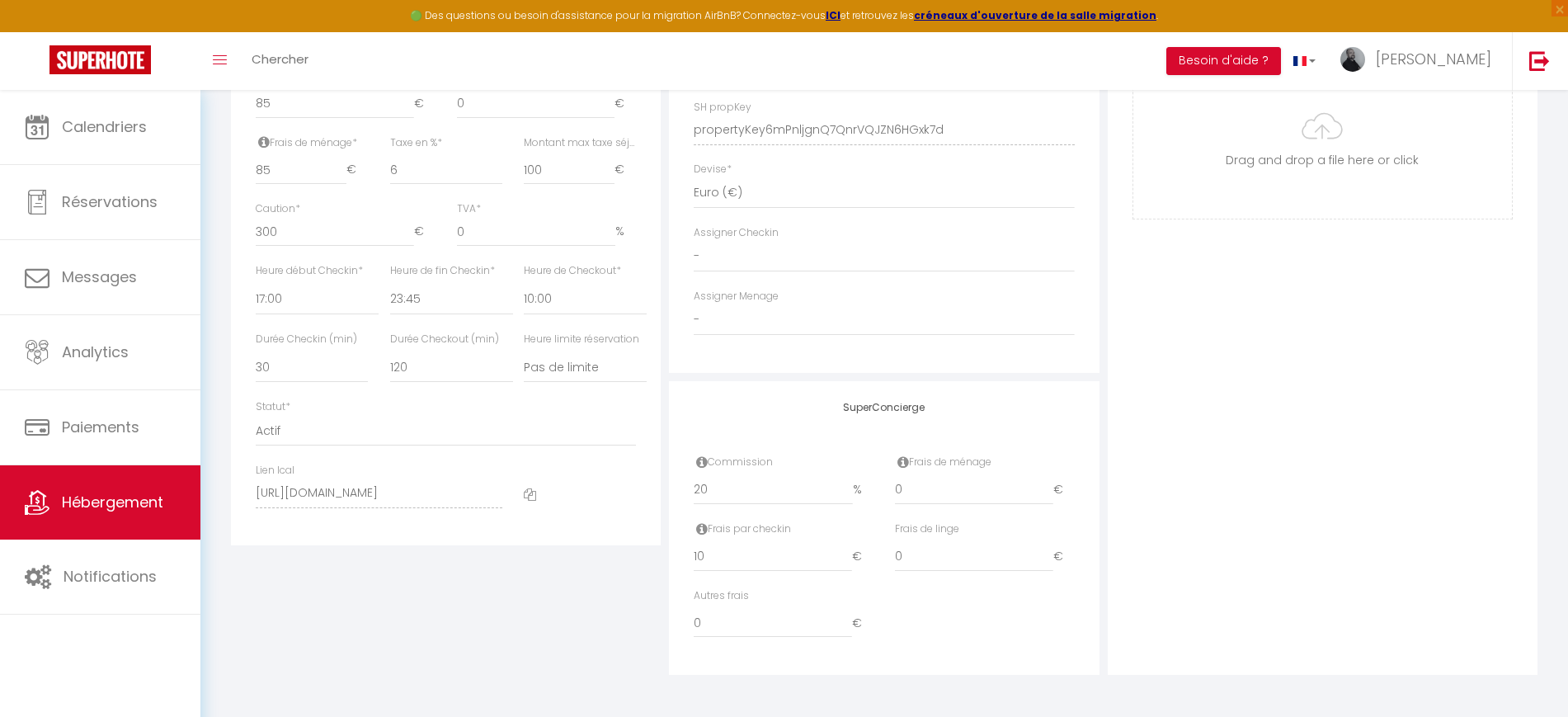
scroll to position [753, 0]
click at [398, 439] on select "Actif Pas actif" at bounding box center [446, 431] width 381 height 31
select select "0"
click at [256, 415] on select "Actif Pas actif" at bounding box center [446, 431] width 381 height 31
checkbox input "false"
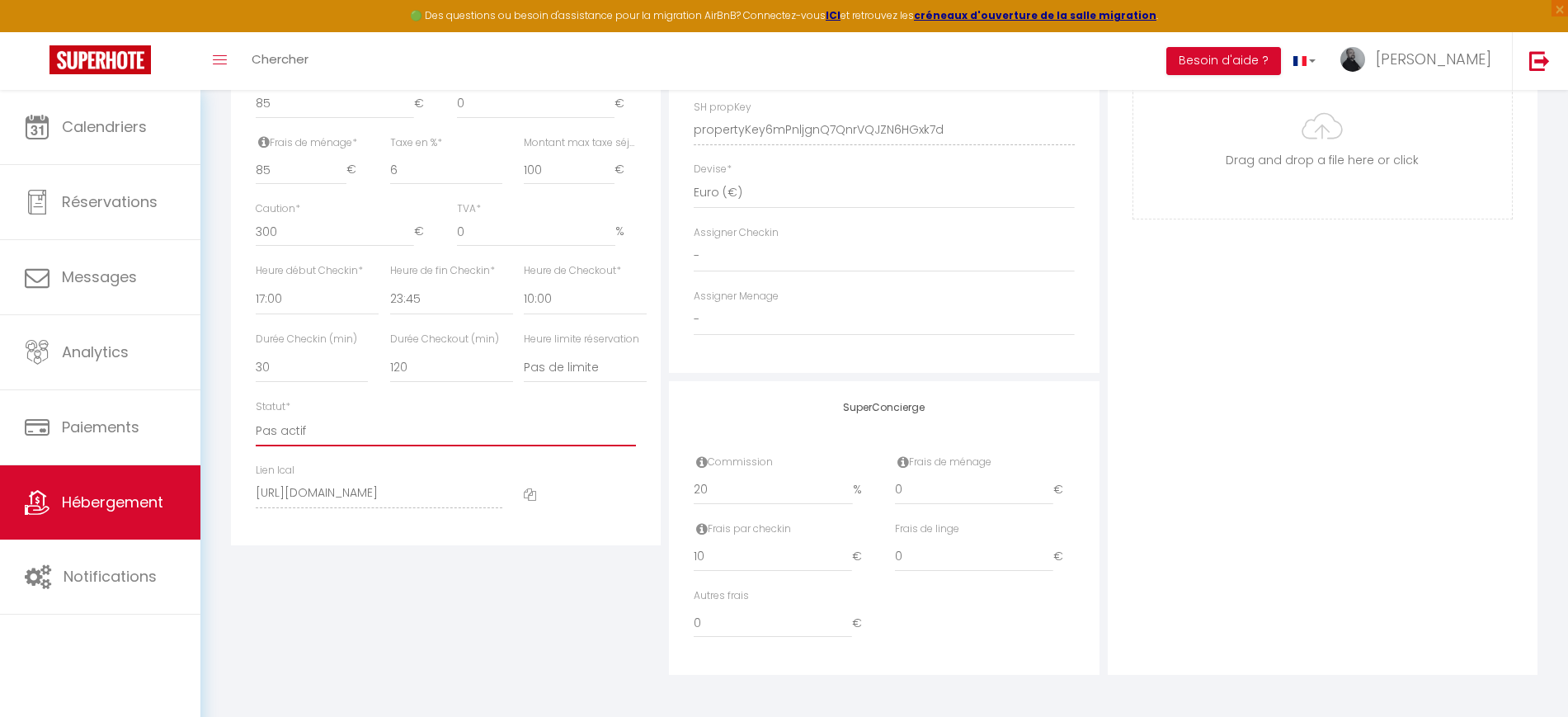
checkbox input "false"
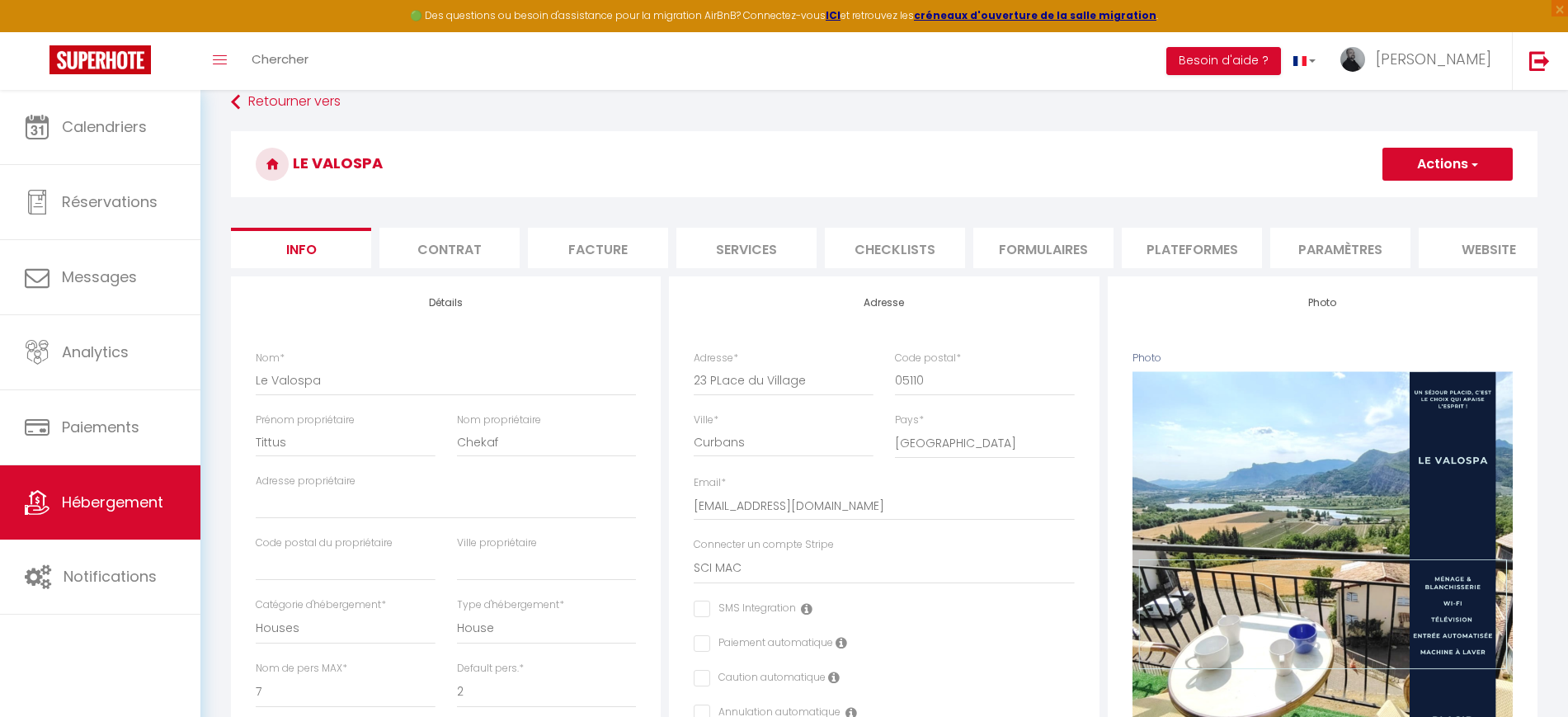
scroll to position [0, 0]
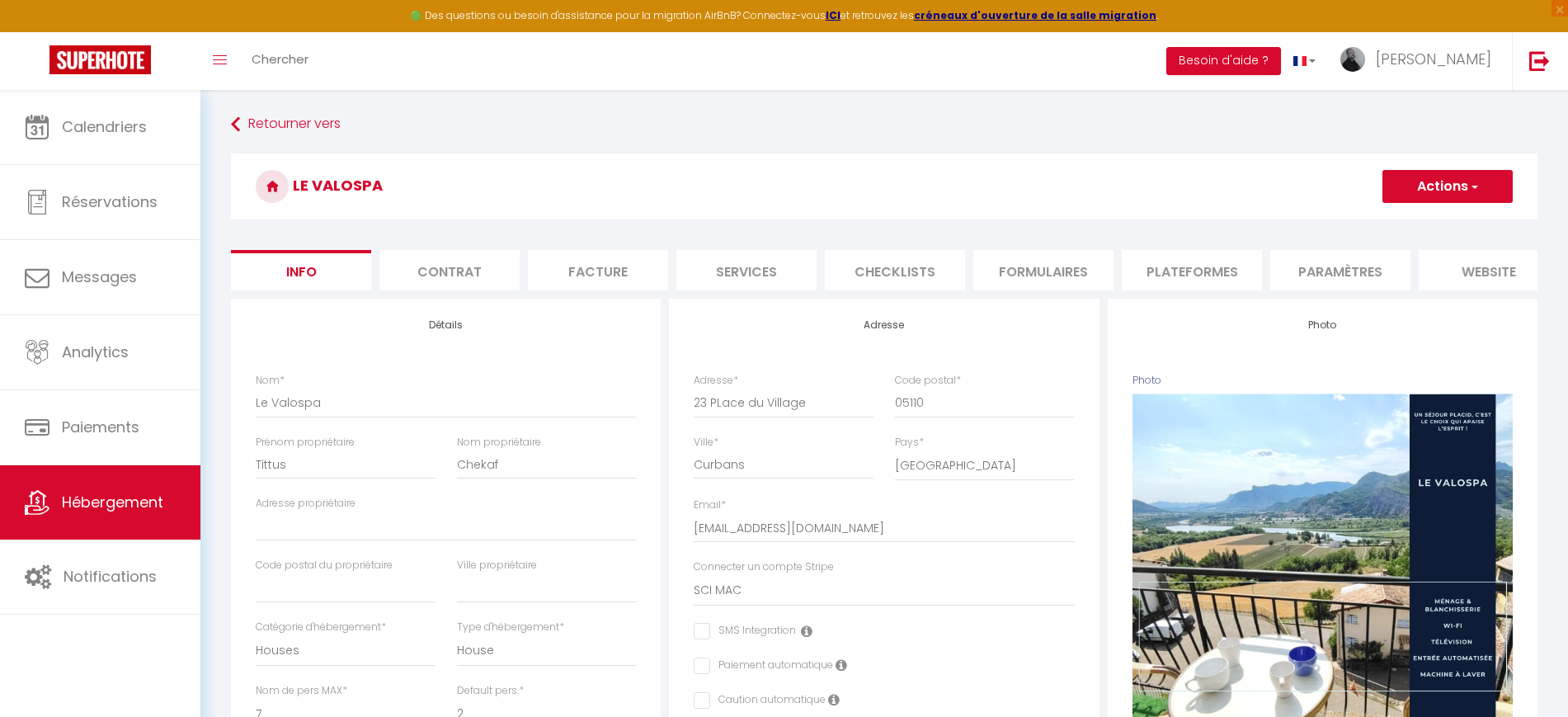
click at [1455, 185] on button "Actions" at bounding box center [1448, 186] width 130 height 33
click at [1394, 214] on input "Enregistrer" at bounding box center [1383, 222] width 61 height 16
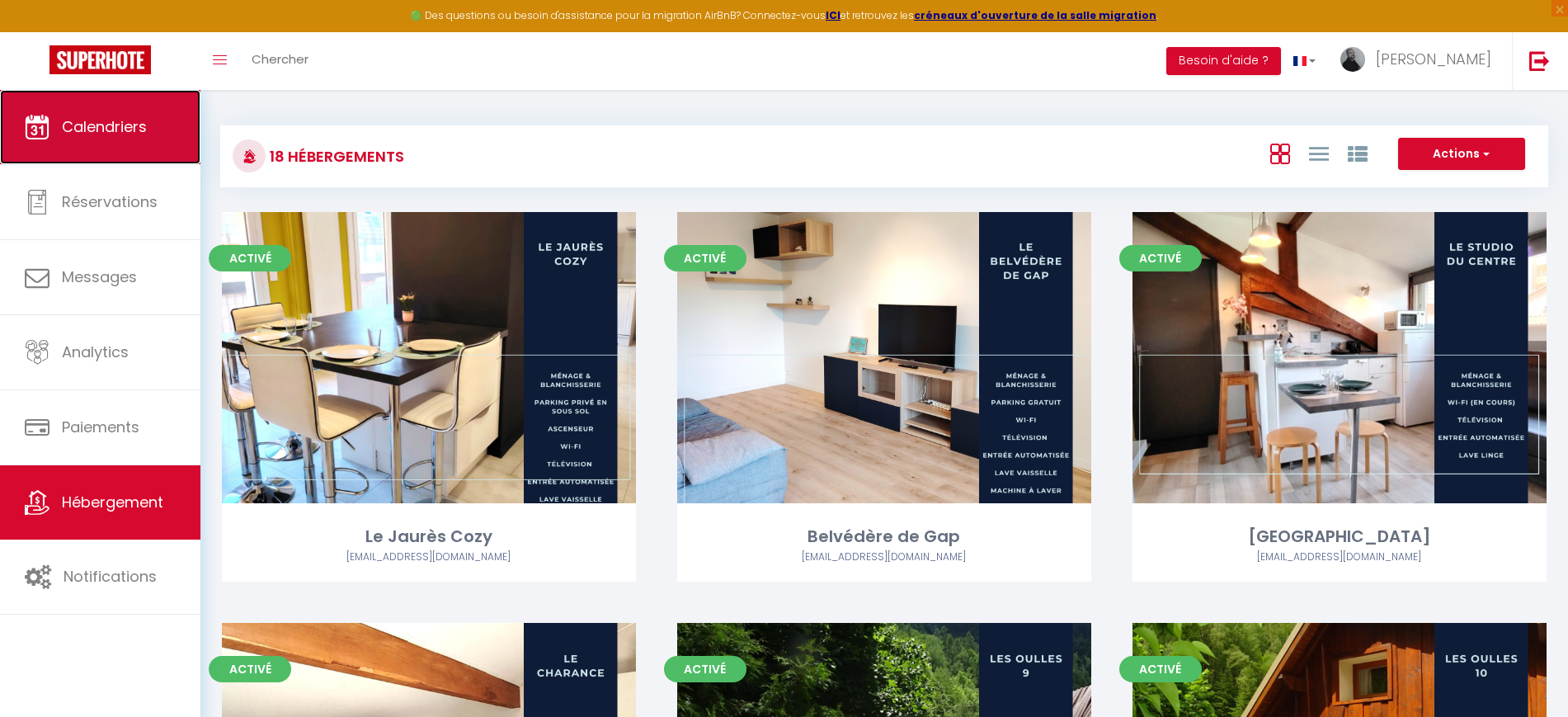
click at [99, 112] on link "Calendriers" at bounding box center [100, 127] width 200 height 75
